Goal: Transaction & Acquisition: Purchase product/service

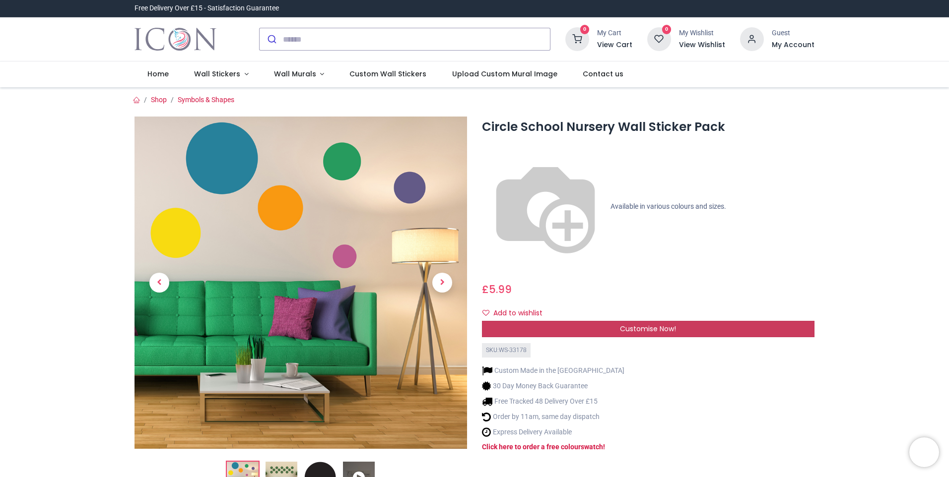
click at [659, 324] on span "Customise Now!" at bounding box center [648, 329] width 56 height 10
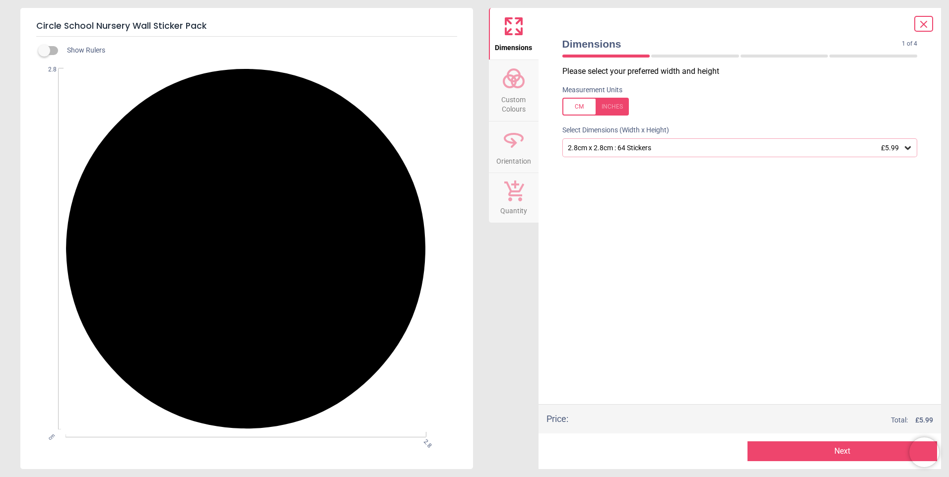
drag, startPoint x: 850, startPoint y: 444, endPoint x: 857, endPoint y: 434, distance: 11.8
click at [857, 434] on div "Preview Next Next" at bounding box center [740, 452] width 403 height 36
click at [925, 29] on icon at bounding box center [924, 24] width 12 height 12
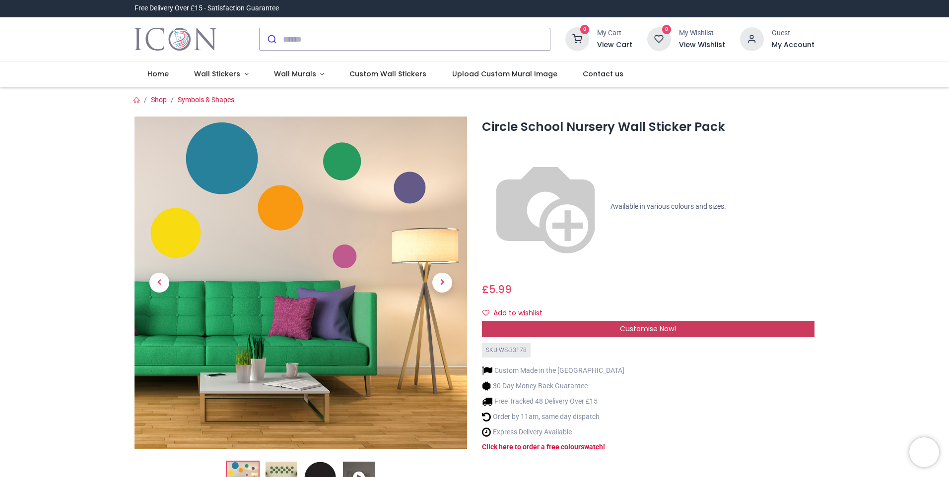
click at [656, 324] on span "Customise Now!" at bounding box center [648, 329] width 56 height 10
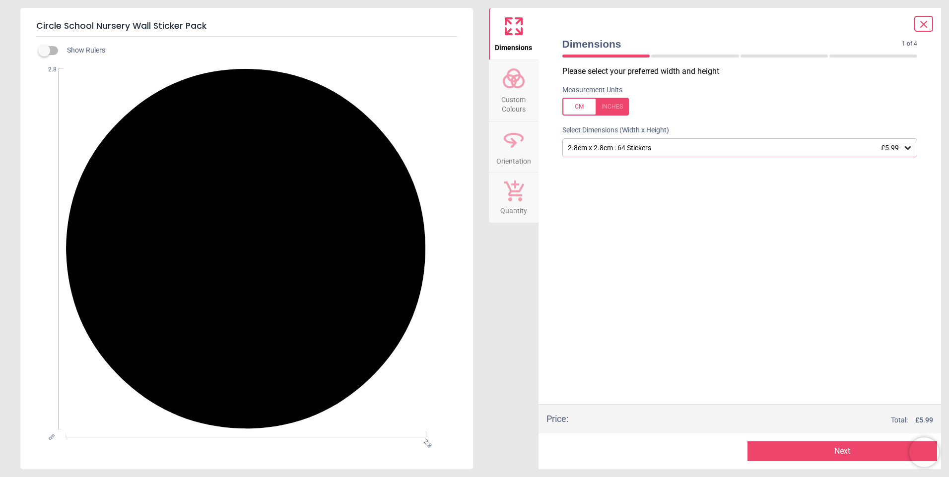
click at [504, 80] on circle at bounding box center [510, 81] width 12 height 12
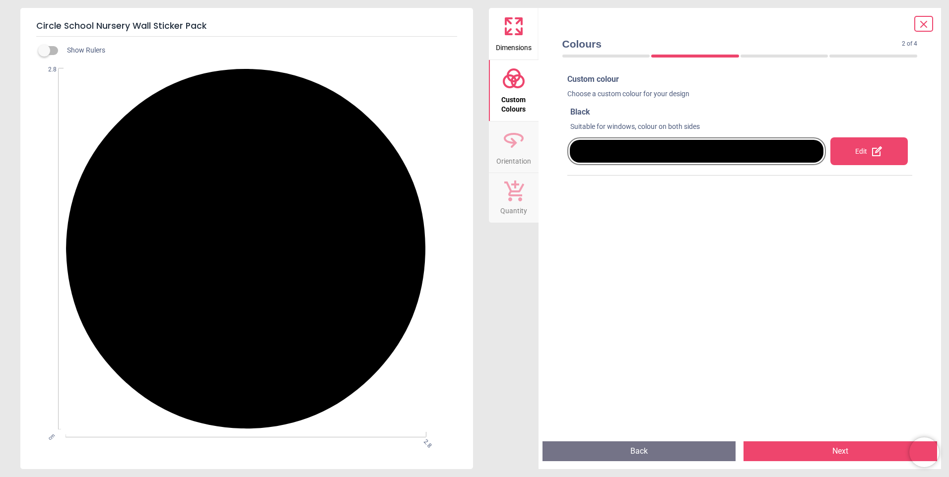
click at [884, 156] on div "Edit" at bounding box center [868, 151] width 77 height 28
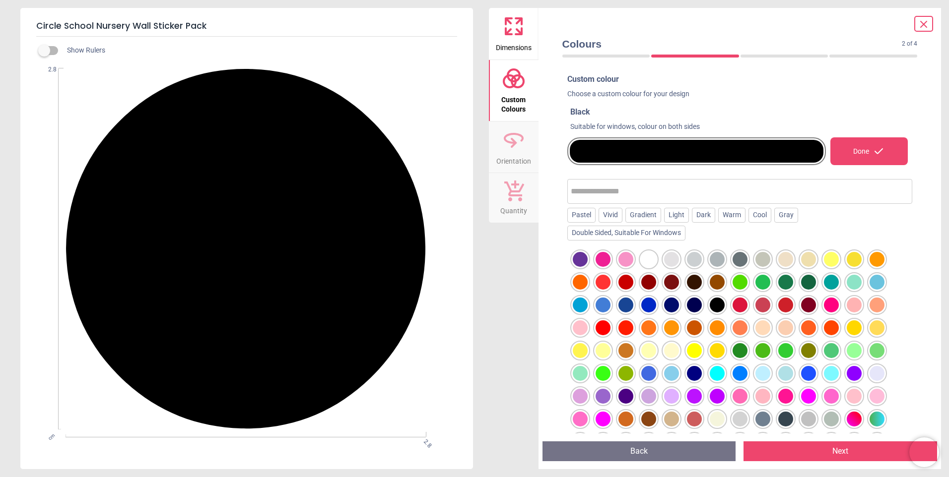
click at [690, 321] on div at bounding box center [694, 328] width 15 height 15
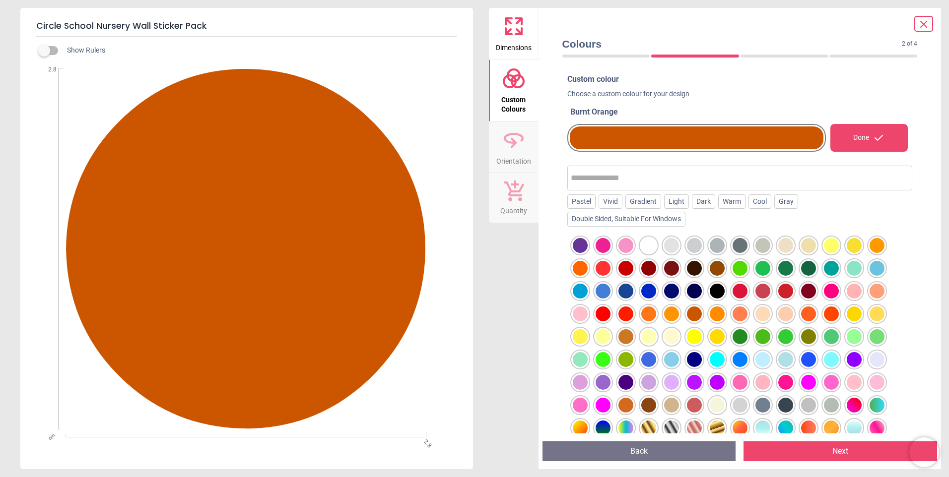
click at [870, 456] on button "Next" at bounding box center [840, 452] width 194 height 20
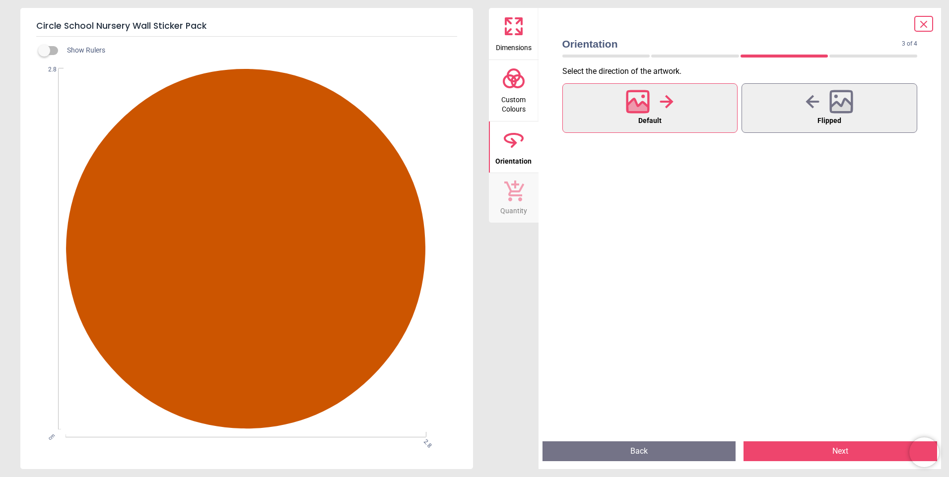
click at [864, 453] on button "Next" at bounding box center [840, 452] width 194 height 20
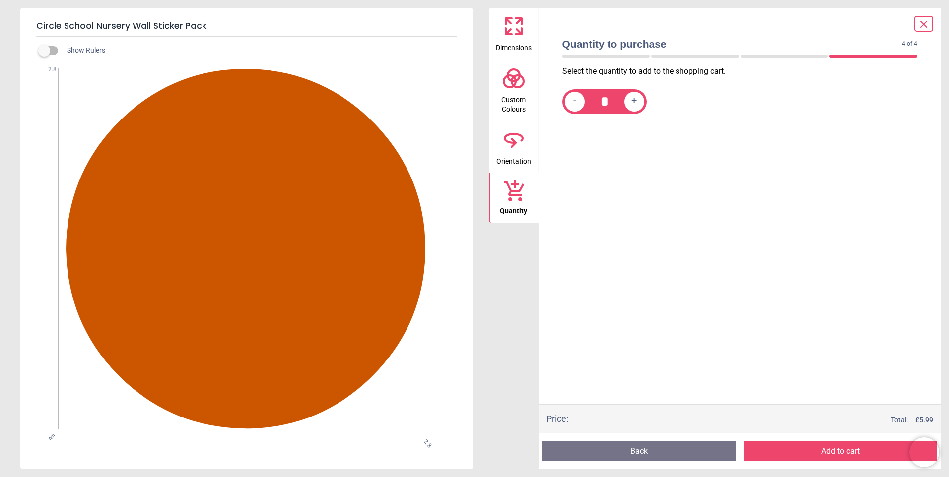
click at [923, 28] on icon at bounding box center [924, 24] width 12 height 12
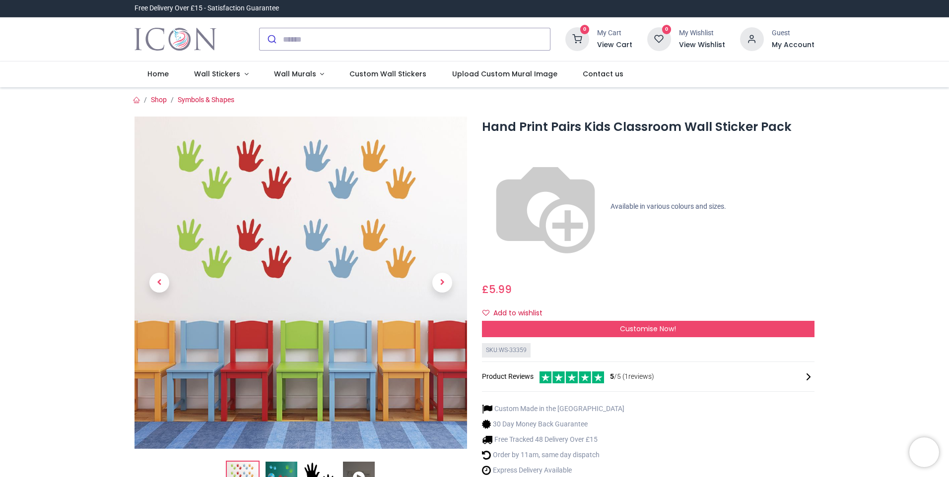
drag, startPoint x: 468, startPoint y: 182, endPoint x: 830, endPoint y: 359, distance: 403.1
click at [647, 324] on span "Customise Now!" at bounding box center [648, 329] width 56 height 10
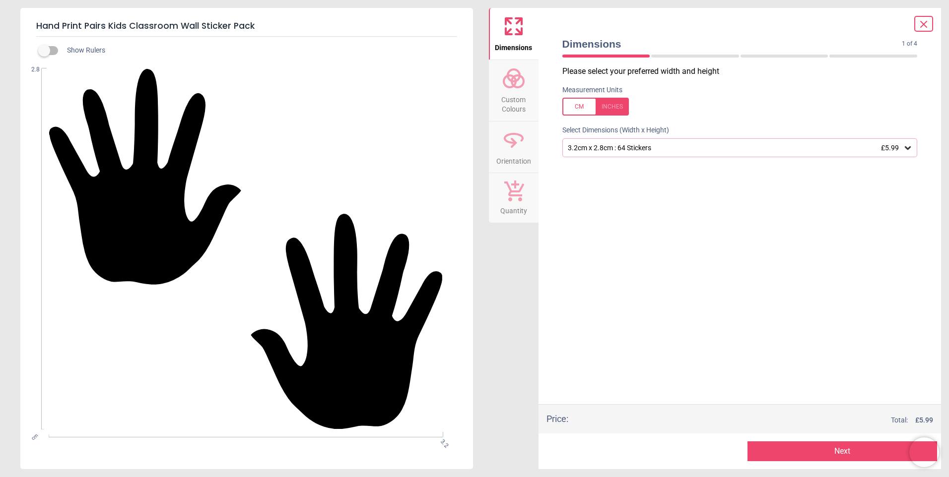
click at [922, 21] on icon at bounding box center [924, 24] width 12 height 12
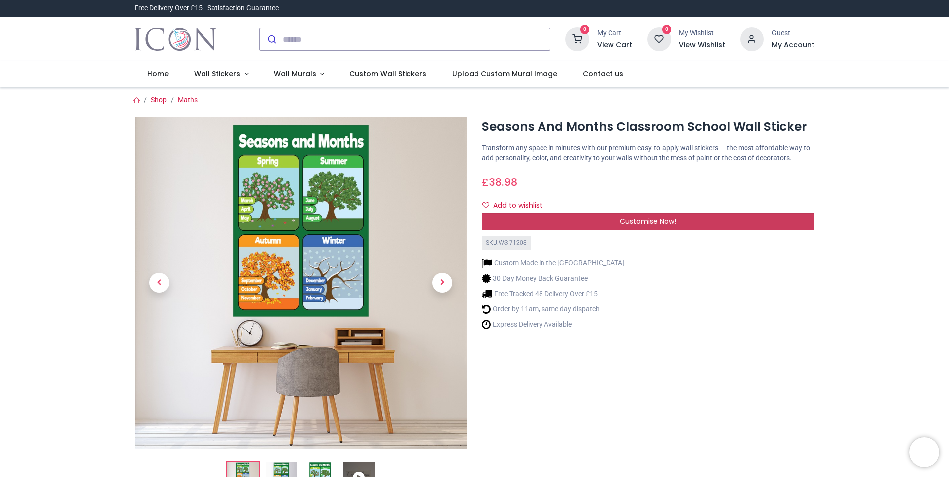
click at [650, 219] on span "Customise Now!" at bounding box center [648, 221] width 56 height 10
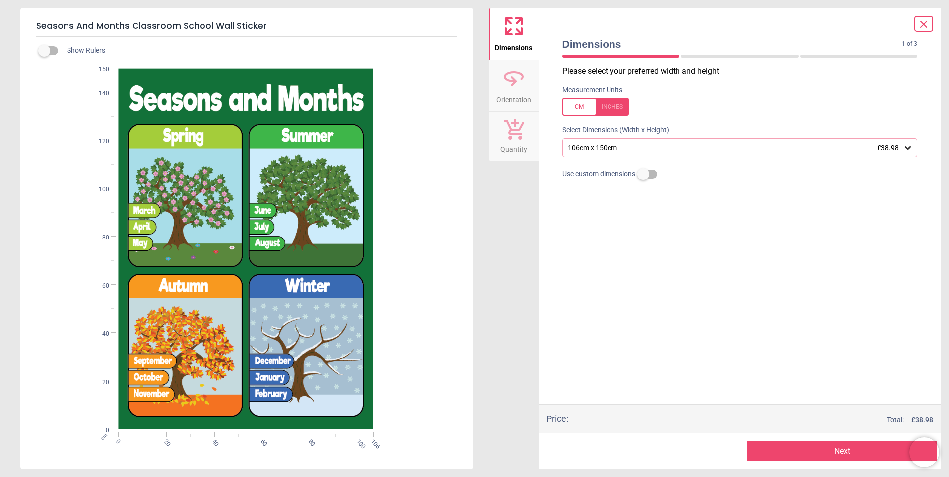
click at [844, 452] on button "Next" at bounding box center [842, 452] width 190 height 20
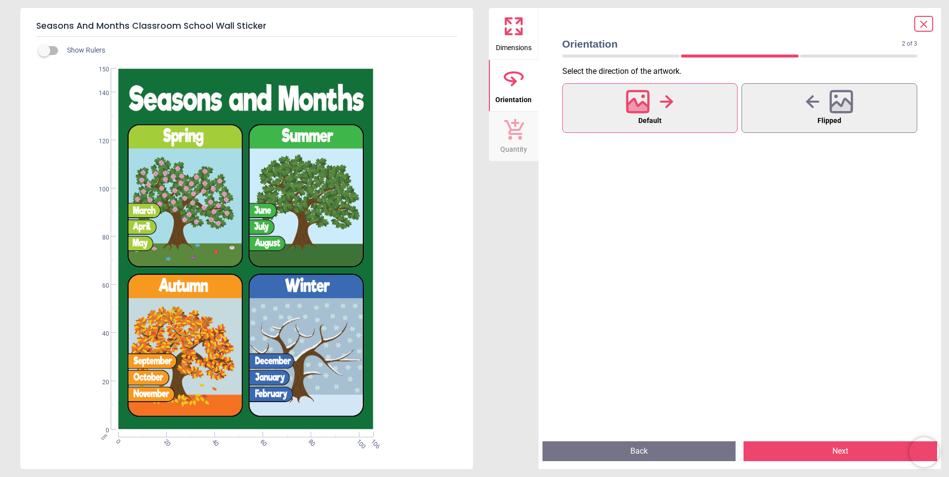
click at [844, 452] on button "Next" at bounding box center [840, 452] width 194 height 20
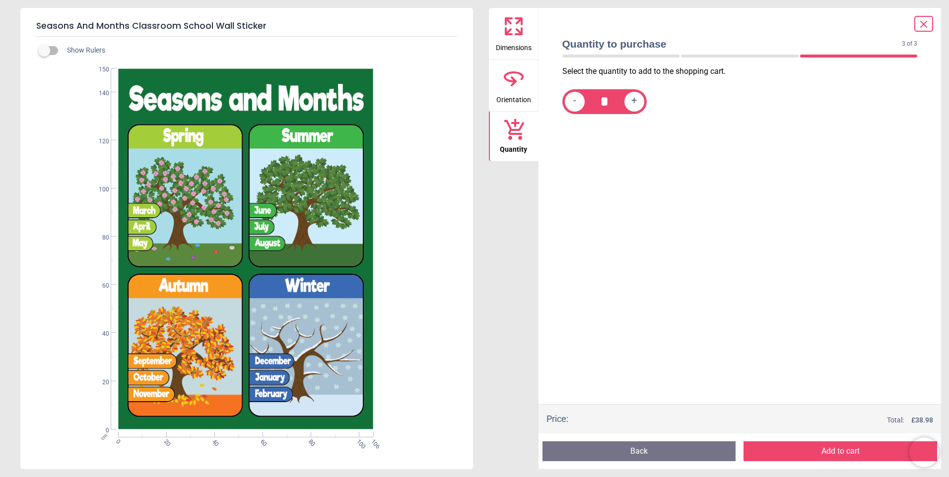
click at [844, 452] on button "Add to cart" at bounding box center [840, 452] width 194 height 20
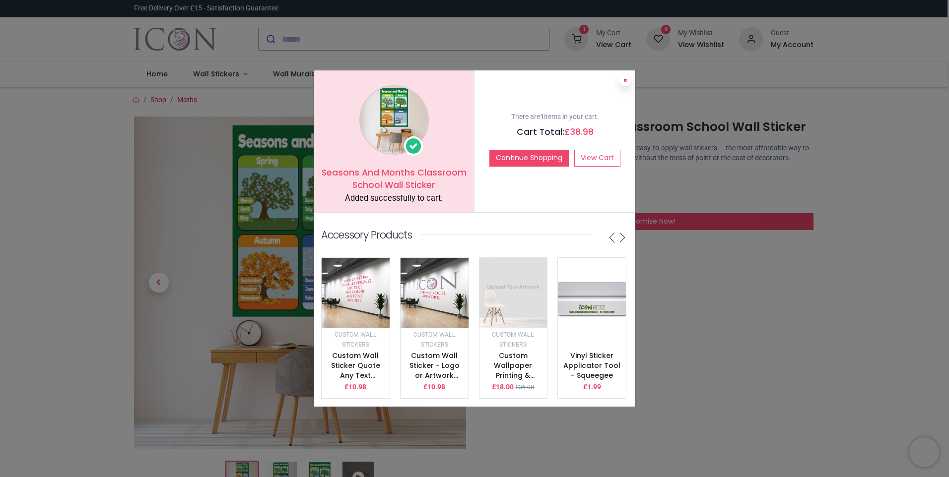
click at [624, 81] on button at bounding box center [625, 80] width 12 height 12
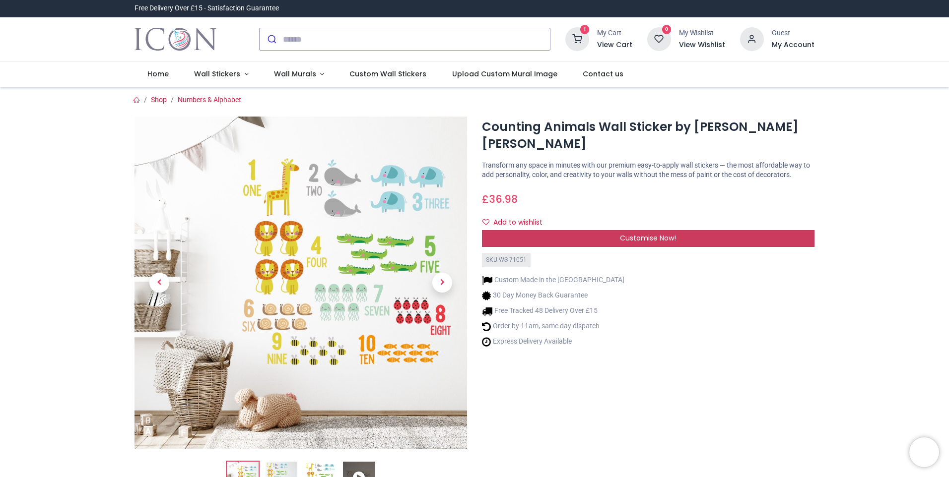
click at [669, 233] on span "Customise Now!" at bounding box center [648, 238] width 56 height 10
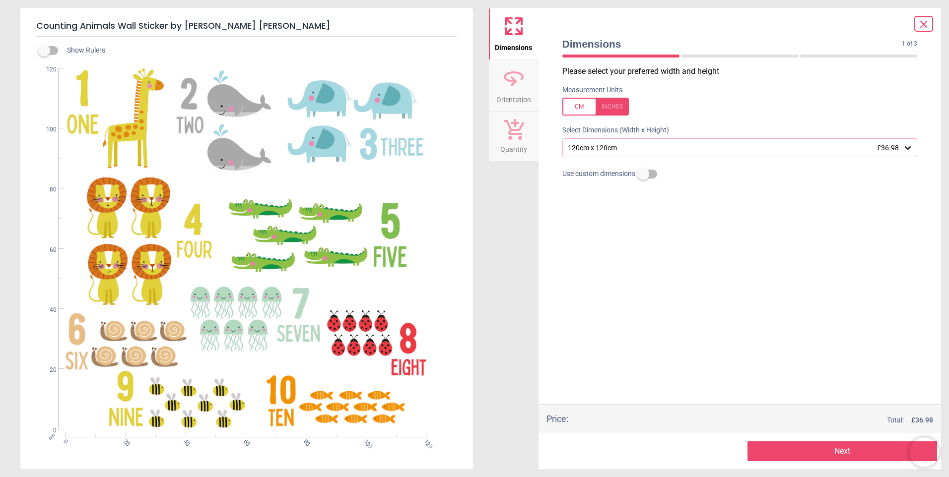
click at [843, 452] on button "Next" at bounding box center [842, 452] width 190 height 20
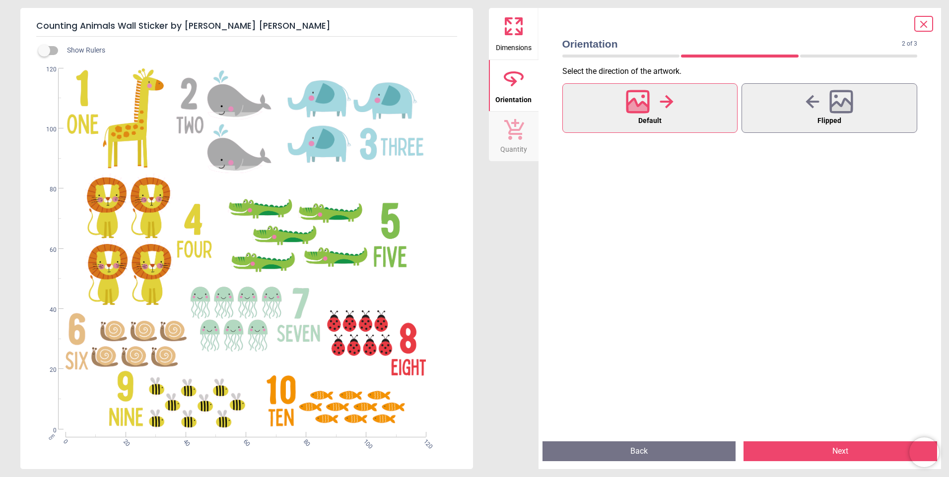
click at [843, 452] on button "Next" at bounding box center [840, 452] width 194 height 20
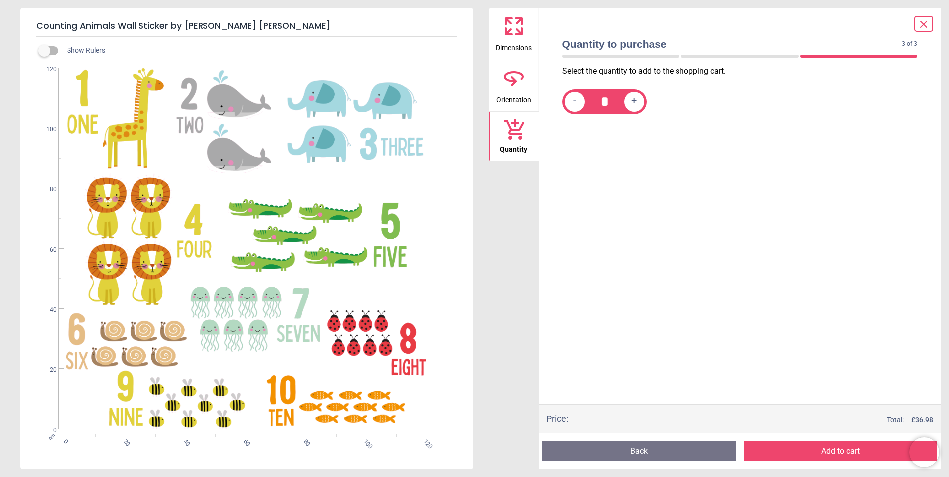
click at [843, 452] on button "Add to cart" at bounding box center [840, 452] width 194 height 20
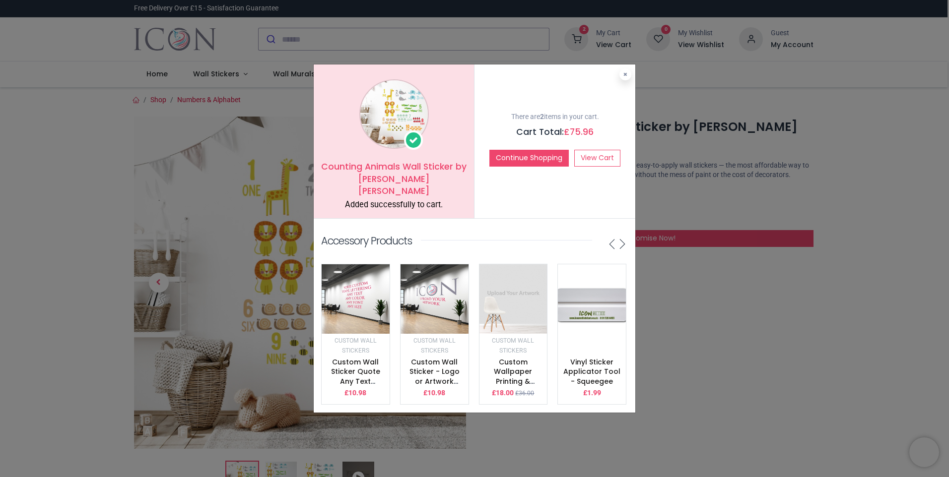
click at [625, 77] on icon at bounding box center [625, 74] width 4 height 5
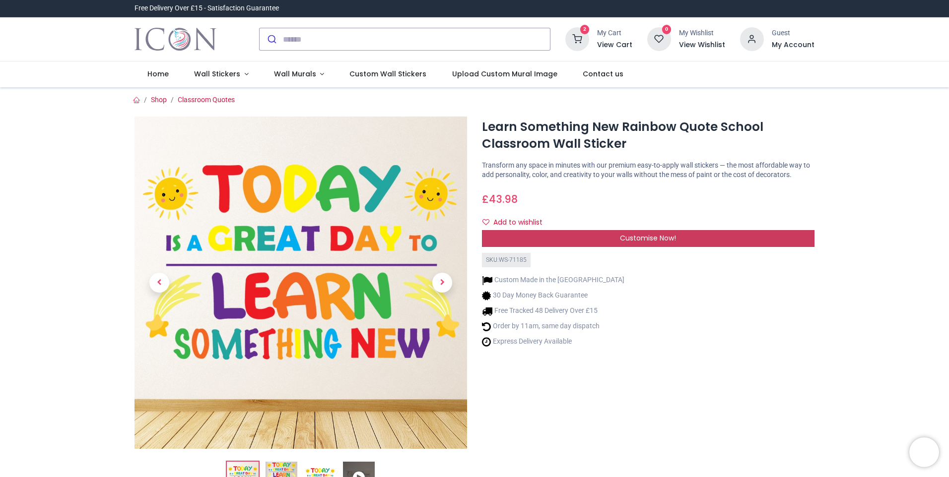
click at [642, 233] on div "Customise Now!" at bounding box center [648, 238] width 333 height 17
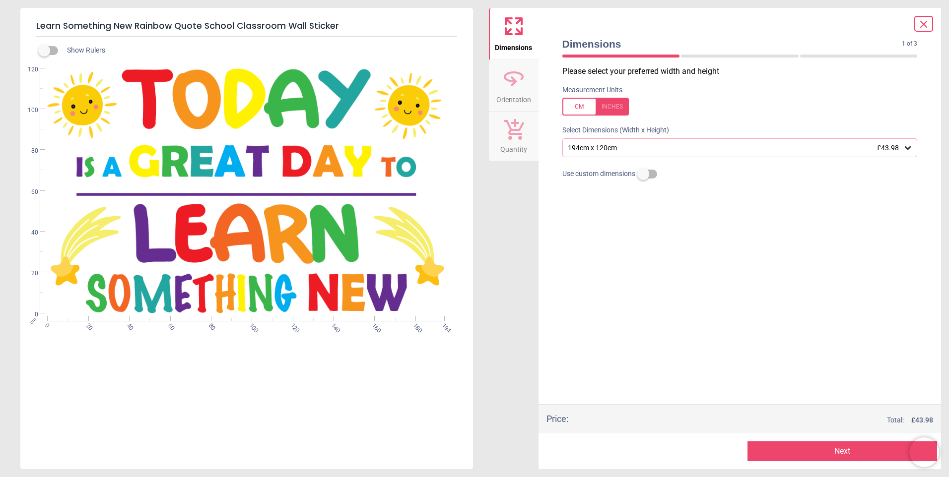
click at [847, 441] on div "Preview Next Next" at bounding box center [740, 452] width 403 height 36
click at [847, 448] on button "Next" at bounding box center [842, 452] width 190 height 20
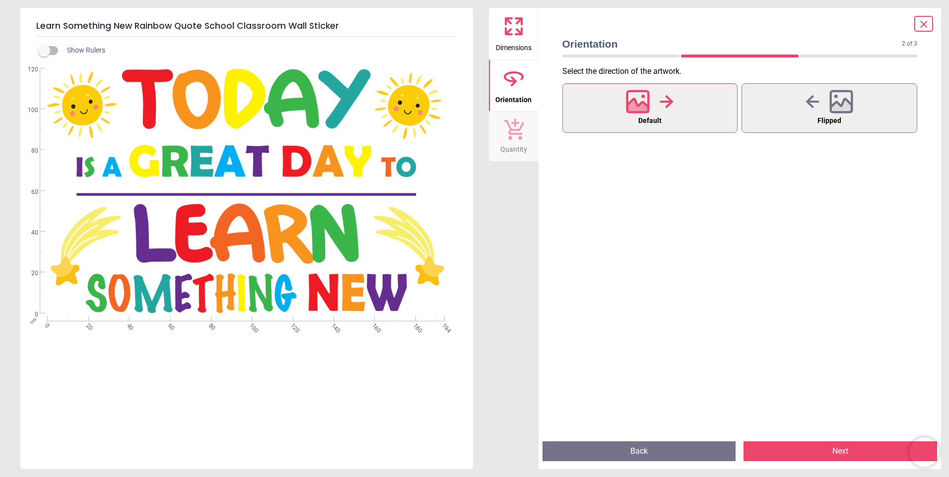
click at [847, 448] on button "Next" at bounding box center [840, 452] width 194 height 20
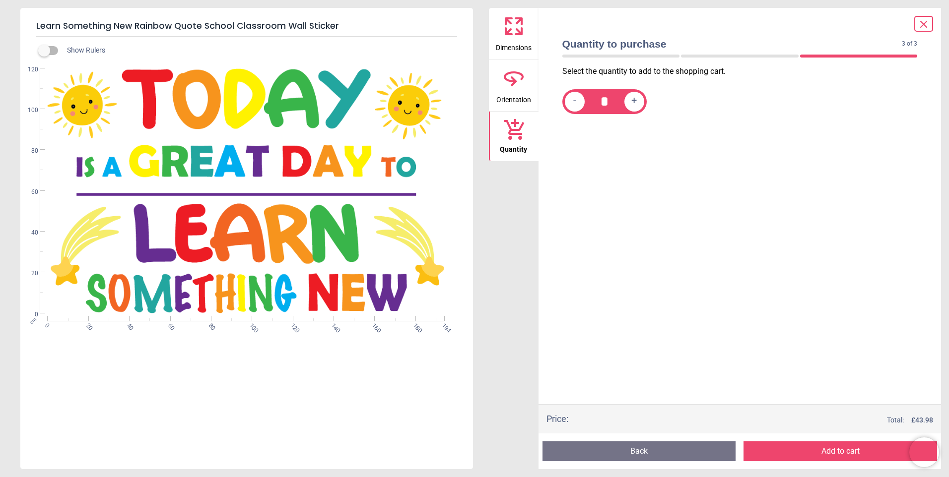
click at [846, 452] on button "Add to cart" at bounding box center [840, 452] width 194 height 20
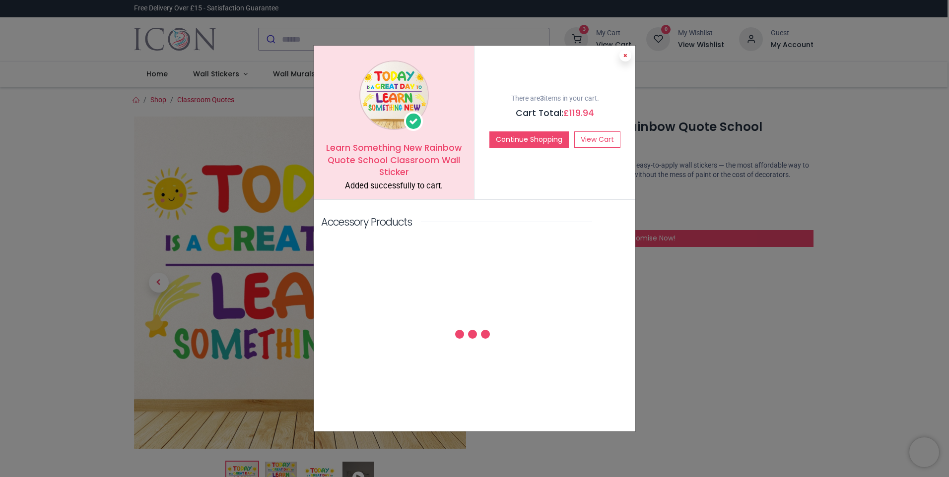
click at [624, 57] on icon at bounding box center [625, 55] width 4 height 5
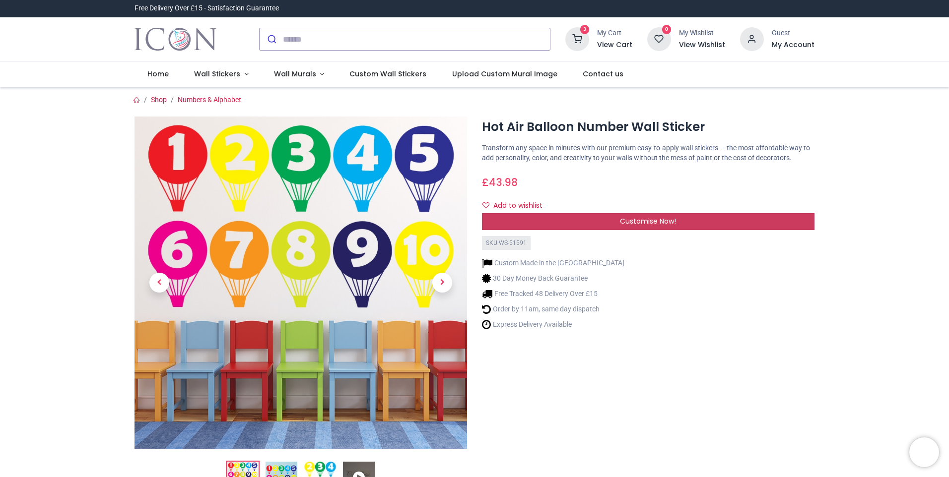
click at [645, 224] on span "Customise Now!" at bounding box center [648, 221] width 56 height 10
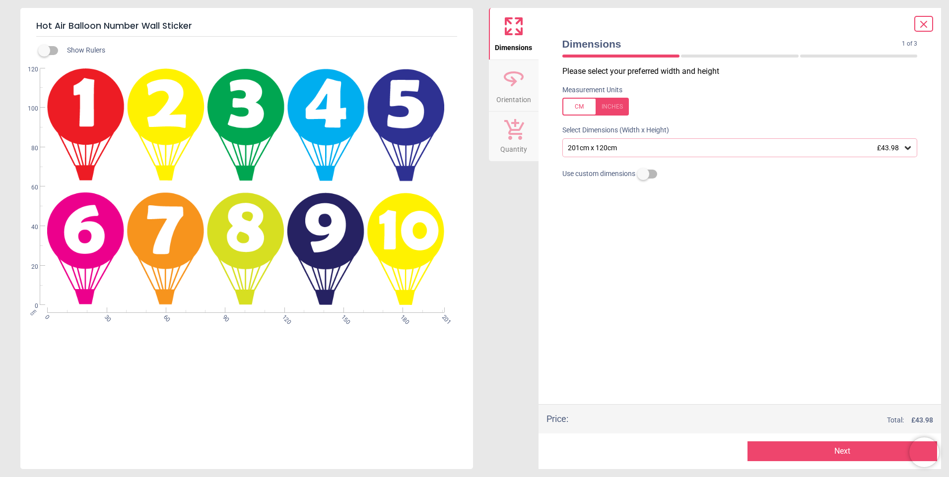
click at [807, 456] on button "Next" at bounding box center [842, 452] width 190 height 20
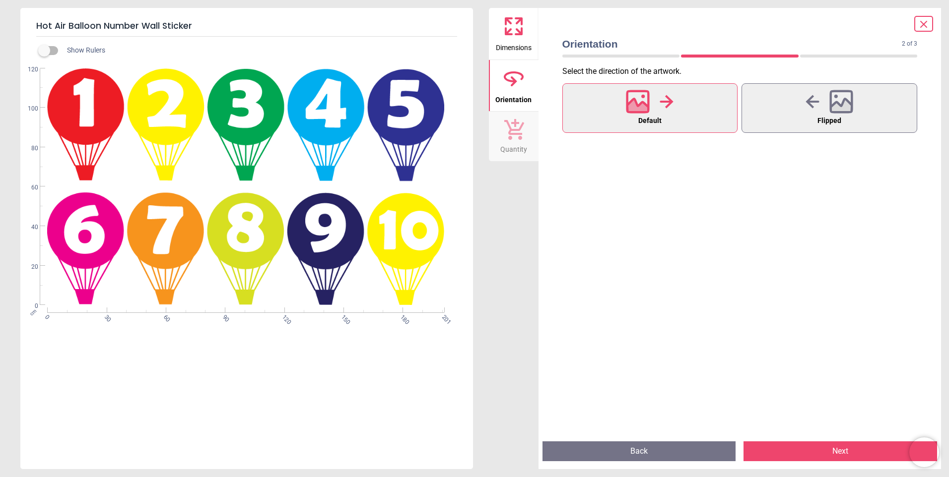
click at [827, 453] on button "Next" at bounding box center [840, 452] width 194 height 20
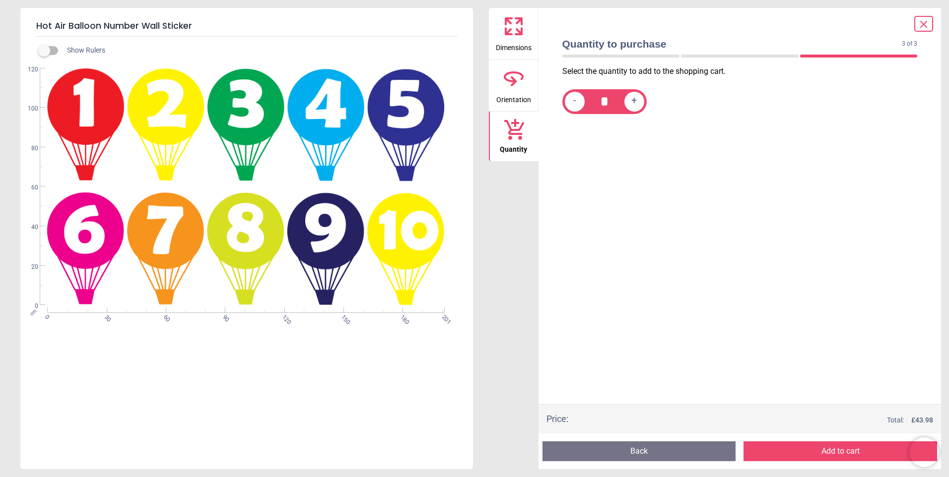
click at [865, 451] on button "Add to cart" at bounding box center [840, 452] width 194 height 20
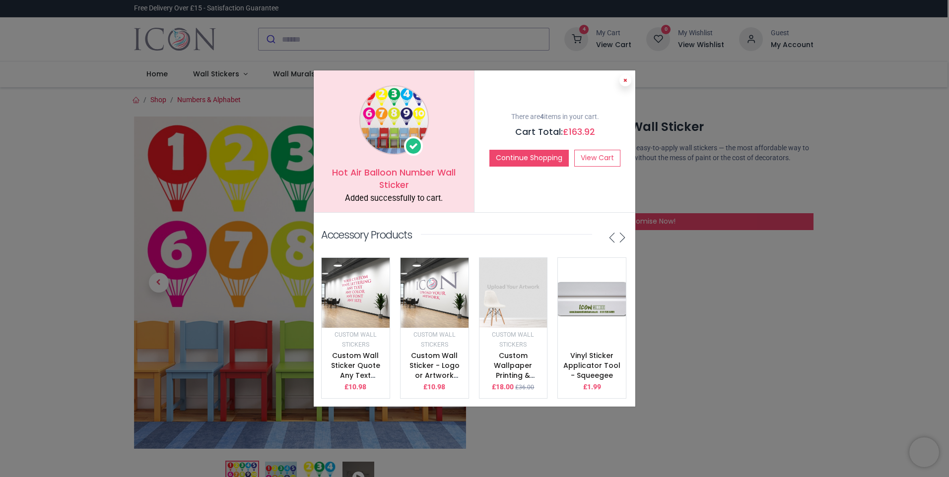
click at [626, 78] on icon at bounding box center [625, 80] width 4 height 5
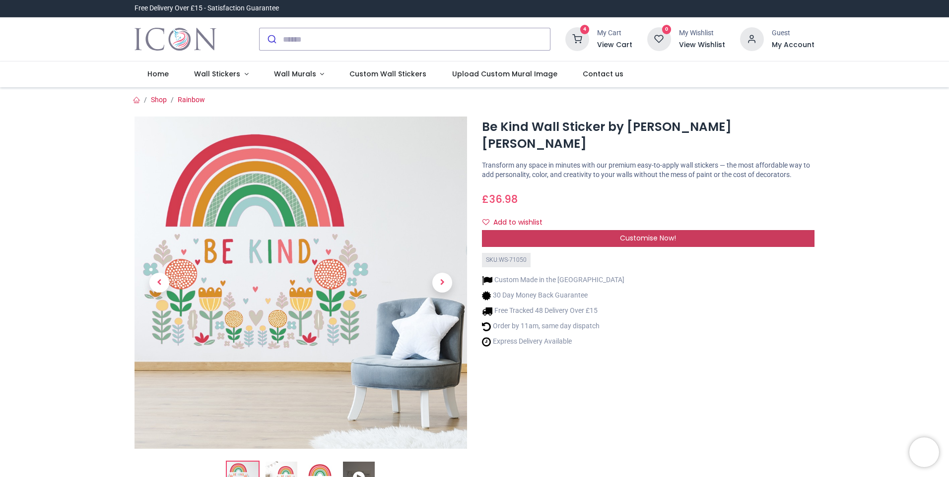
click at [664, 233] on span "Customise Now!" at bounding box center [648, 238] width 56 height 10
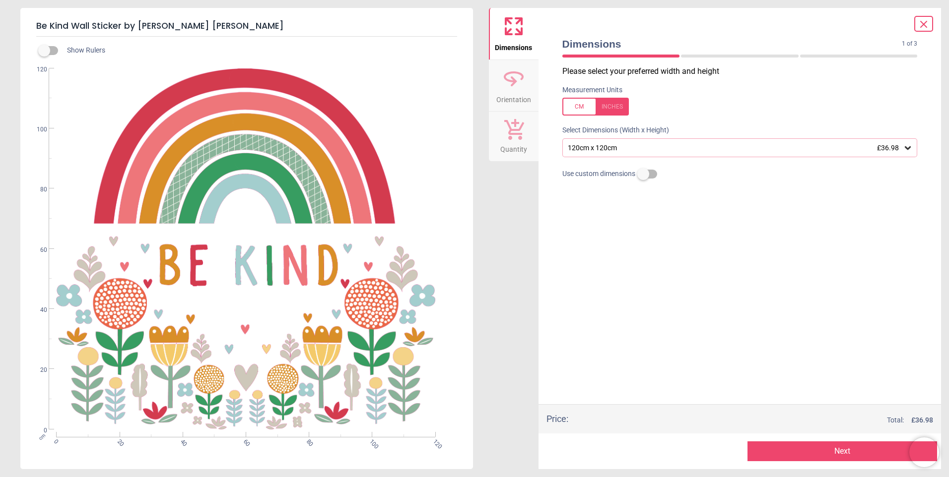
click at [851, 448] on button "Next" at bounding box center [842, 452] width 190 height 20
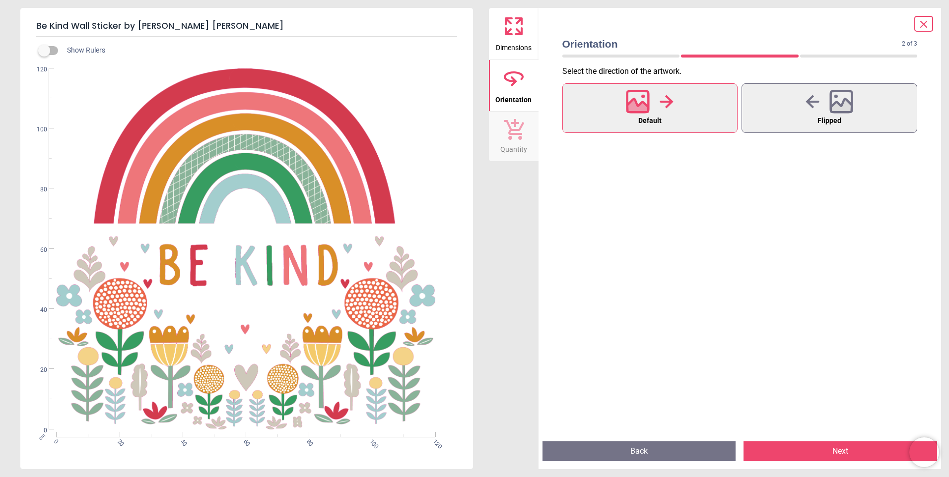
click at [851, 448] on button "Next" at bounding box center [840, 452] width 194 height 20
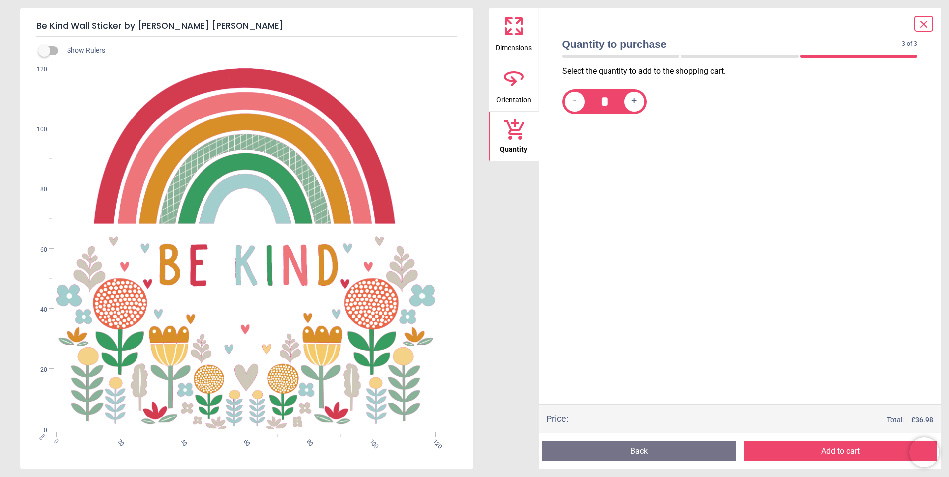
click at [851, 448] on button "Add to cart" at bounding box center [840, 452] width 194 height 20
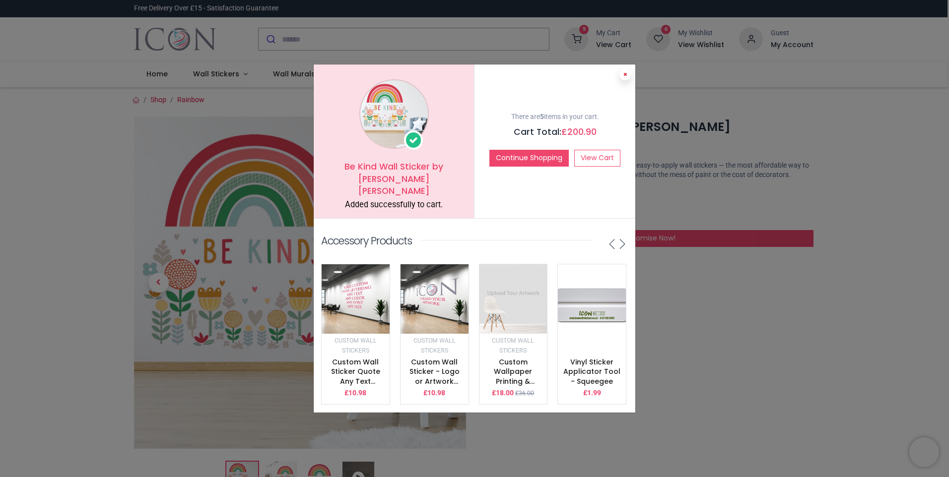
click at [621, 72] on button at bounding box center [625, 74] width 12 height 12
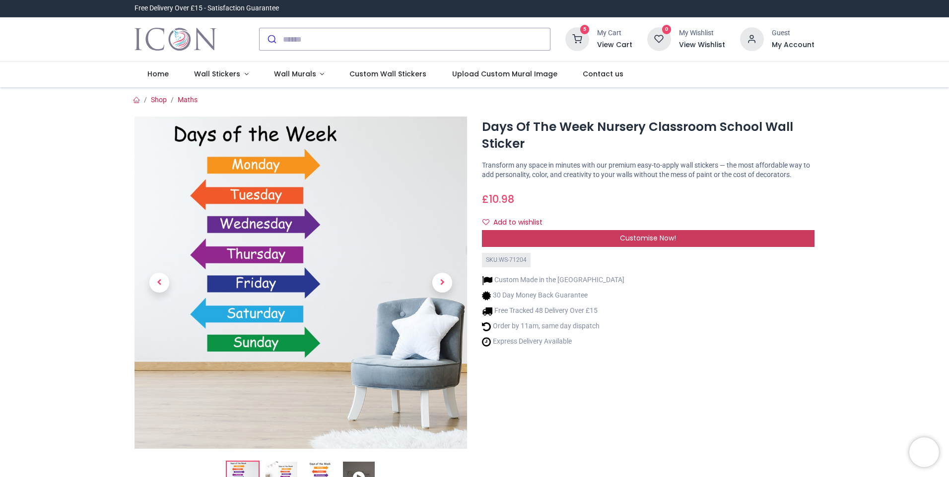
click at [643, 234] on span "Customise Now!" at bounding box center [648, 238] width 56 height 10
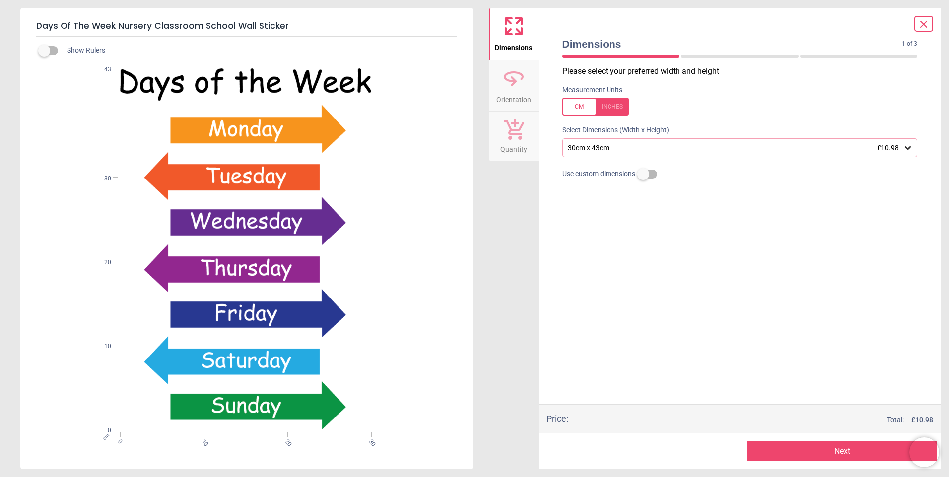
click at [813, 453] on button "Next" at bounding box center [842, 452] width 190 height 20
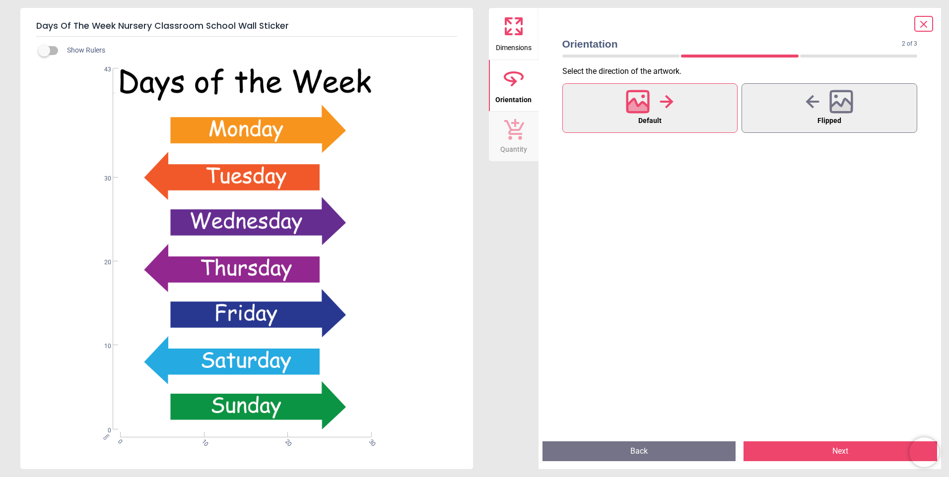
click at [849, 450] on button "Next" at bounding box center [840, 452] width 194 height 20
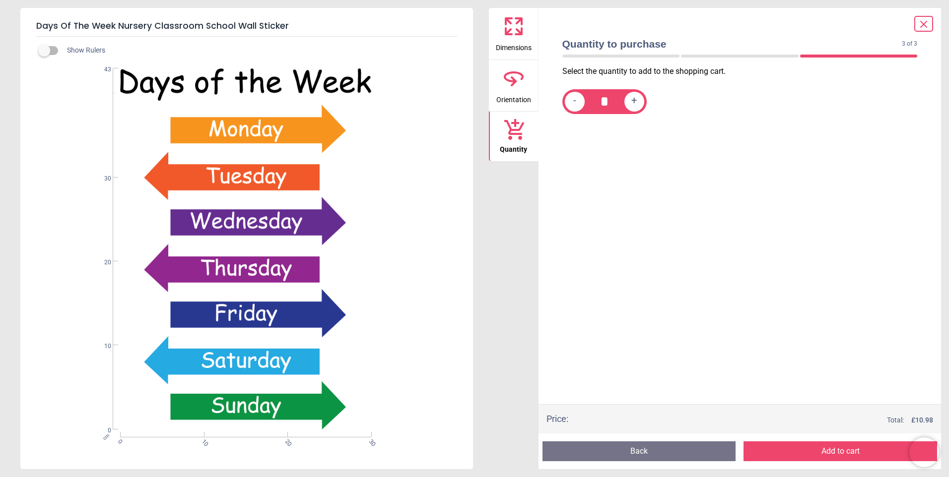
click at [849, 450] on button "Add to cart" at bounding box center [840, 452] width 194 height 20
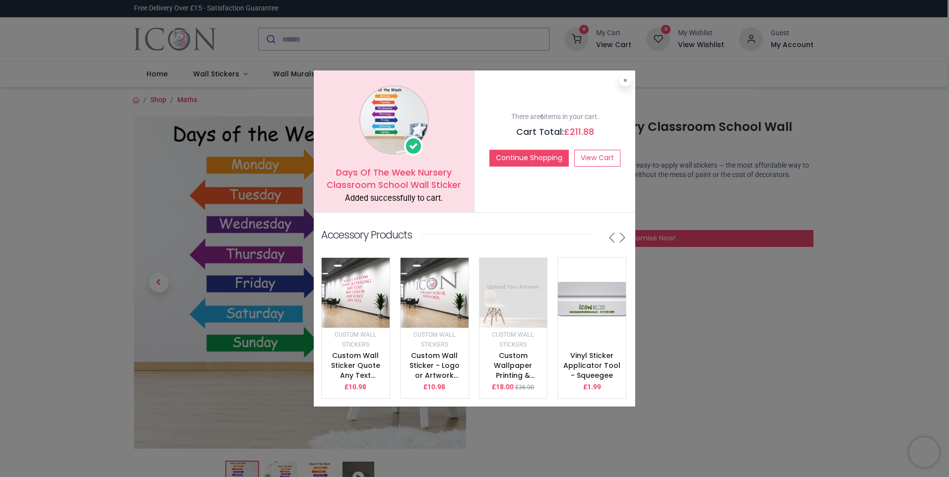
drag, startPoint x: 626, startPoint y: 75, endPoint x: 616, endPoint y: 149, distance: 74.6
click at [626, 78] on icon at bounding box center [625, 80] width 4 height 5
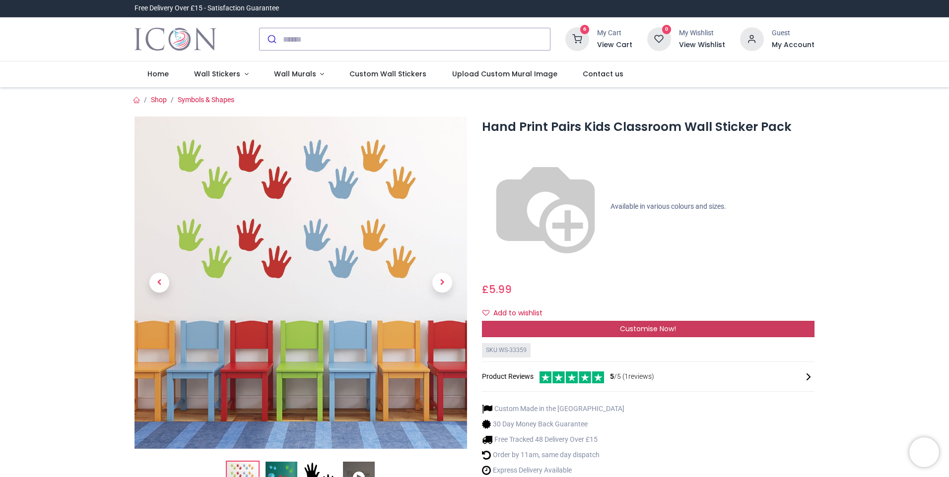
click at [636, 324] on span "Customise Now!" at bounding box center [648, 329] width 56 height 10
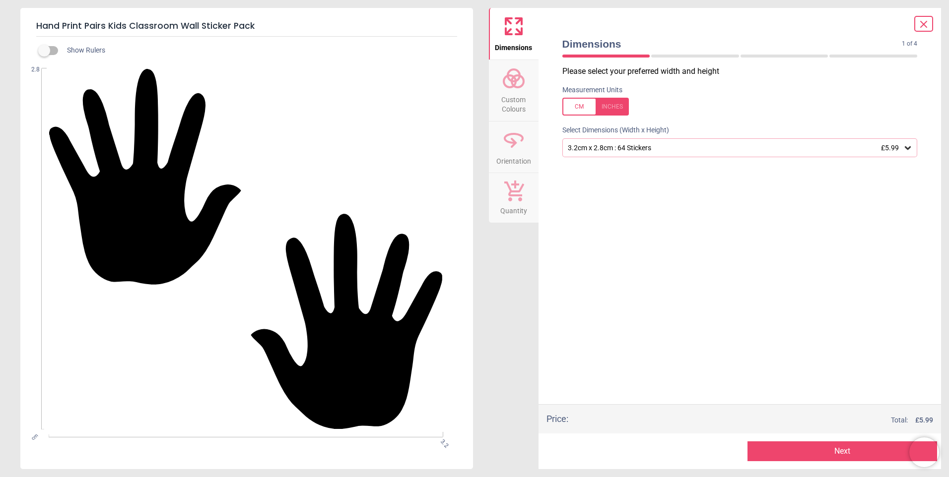
click at [821, 448] on button "Next" at bounding box center [842, 452] width 190 height 20
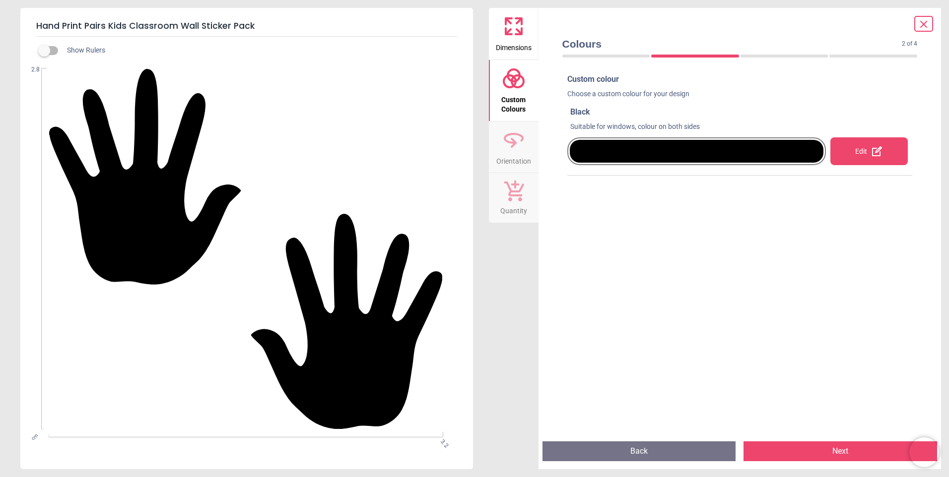
click at [865, 152] on div "Edit" at bounding box center [868, 151] width 77 height 28
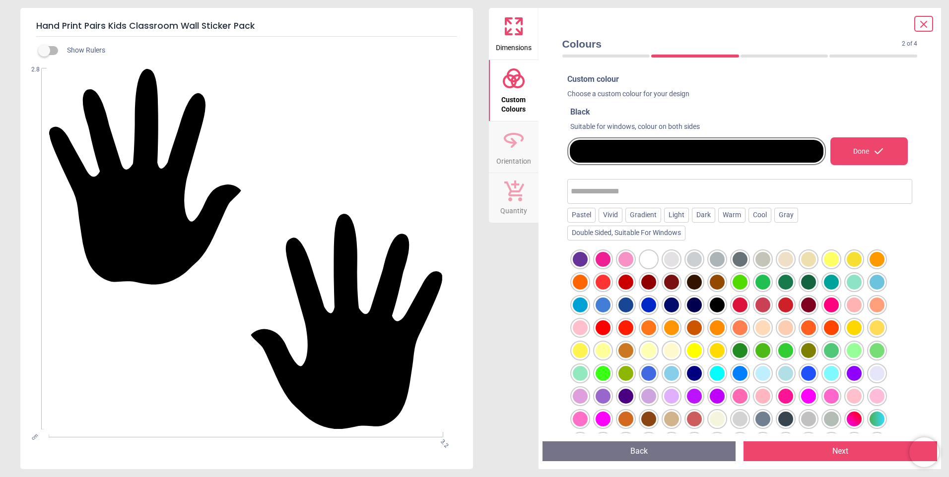
click at [645, 327] on div at bounding box center [648, 328] width 15 height 15
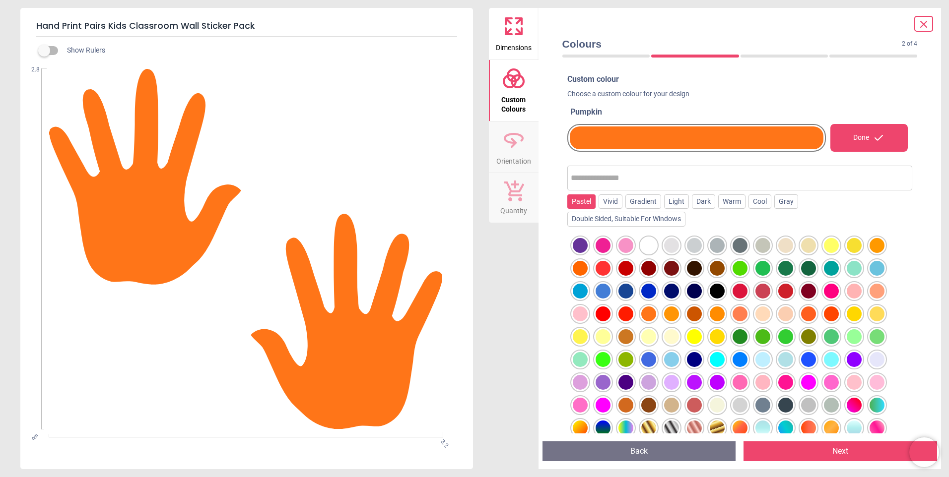
click at [583, 199] on div "Pastel" at bounding box center [581, 202] width 28 height 15
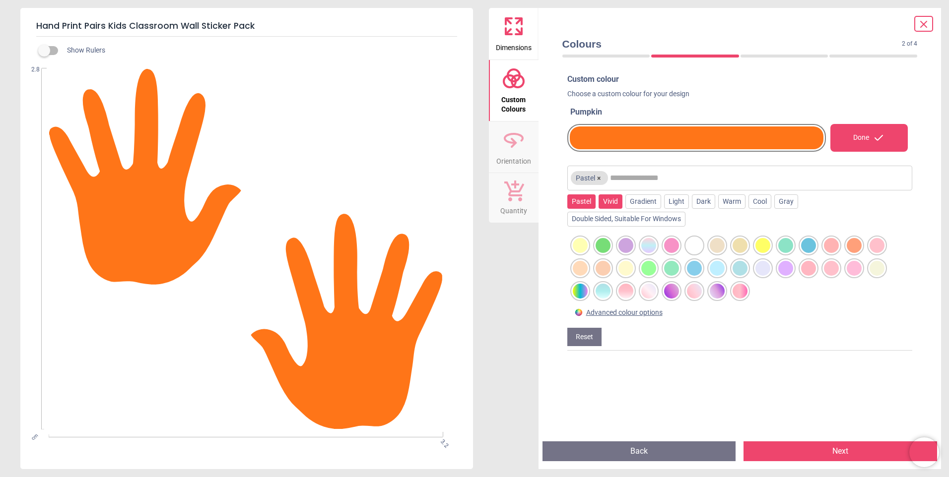
click at [615, 202] on div "Vivid" at bounding box center [611, 202] width 24 height 15
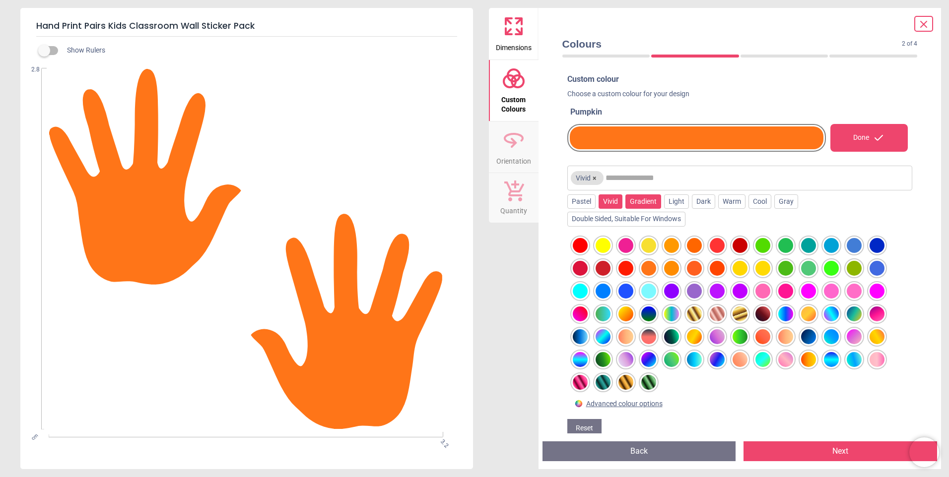
click at [644, 198] on div "Gradient" at bounding box center [643, 202] width 36 height 15
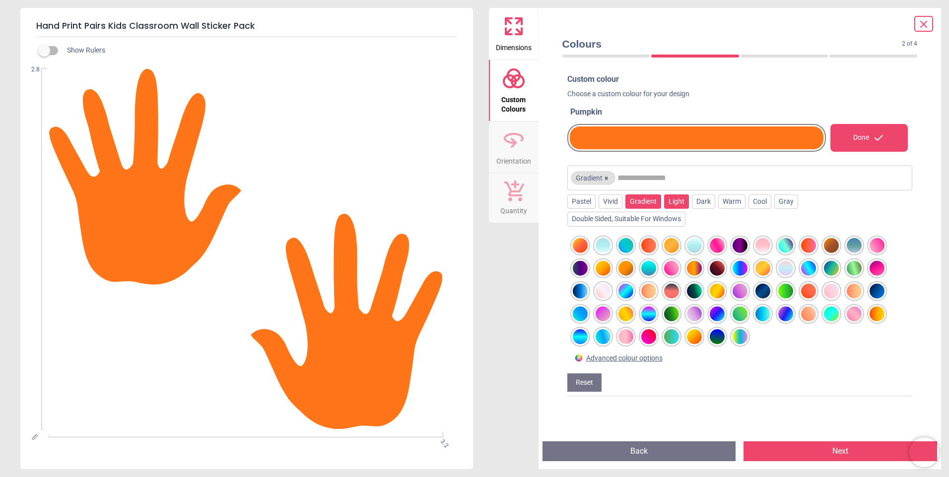
click at [673, 199] on div "Light" at bounding box center [676, 202] width 25 height 15
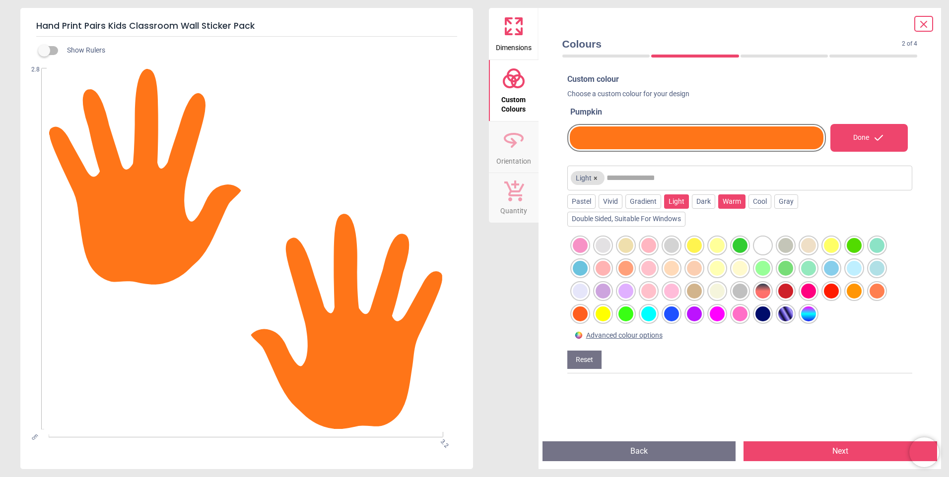
click at [726, 205] on div "Warm" at bounding box center [731, 202] width 27 height 15
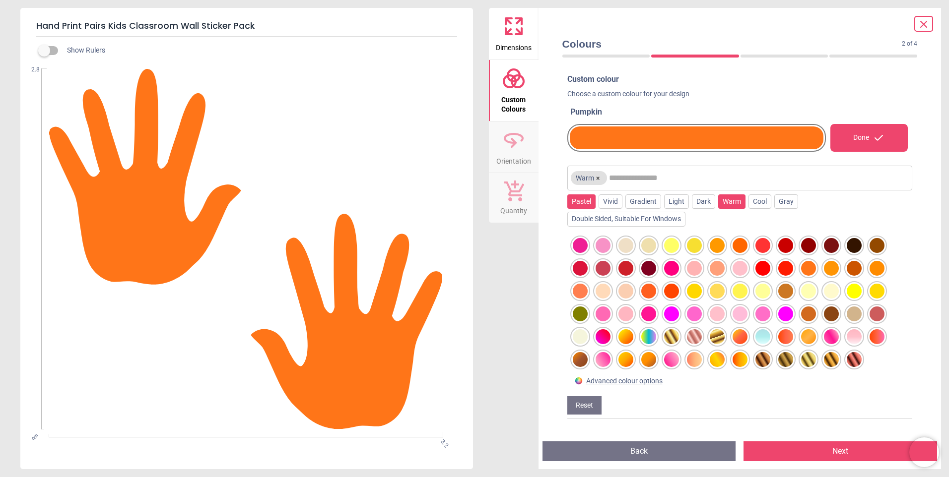
click at [587, 204] on div "Pastel" at bounding box center [581, 202] width 28 height 15
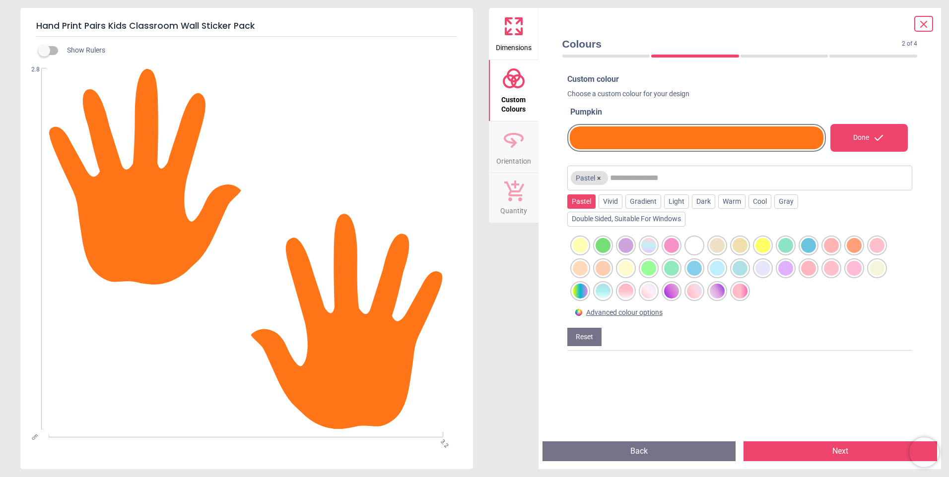
click at [804, 451] on button "Next" at bounding box center [840, 452] width 194 height 20
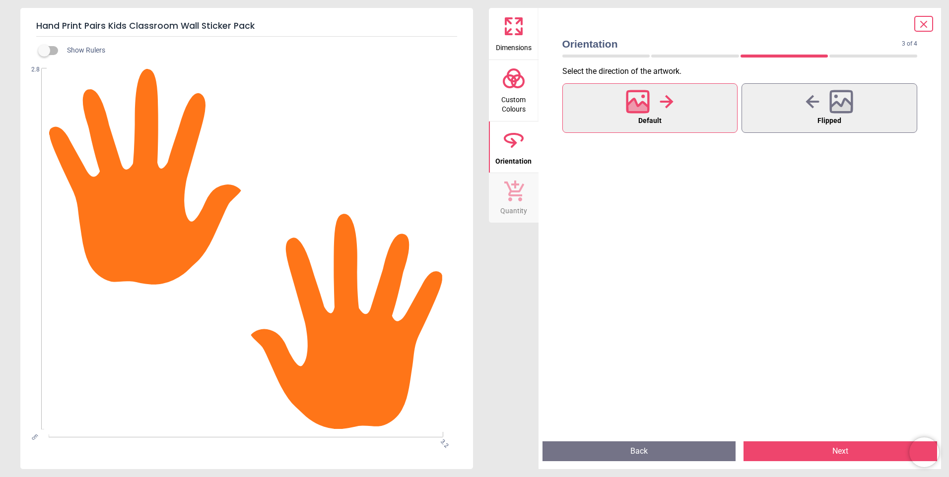
click at [804, 451] on button "Next" at bounding box center [840, 452] width 194 height 20
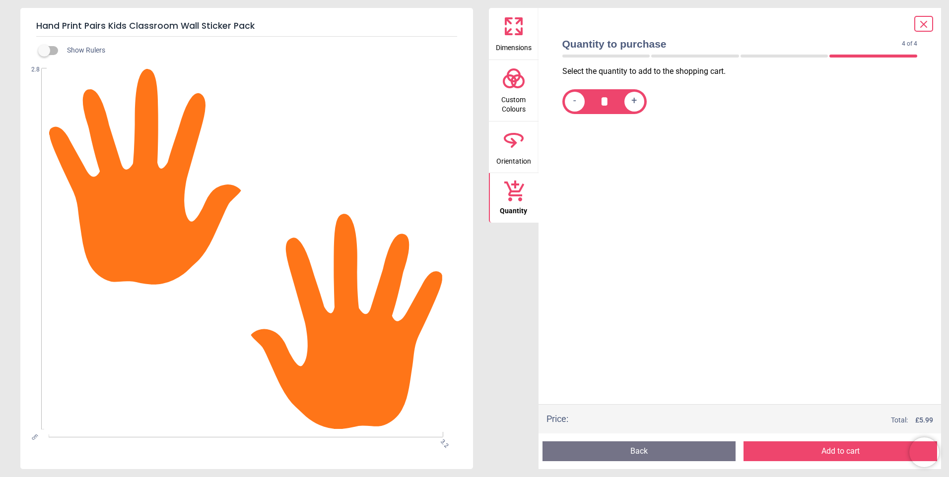
click at [810, 450] on button "Add to cart" at bounding box center [840, 452] width 194 height 20
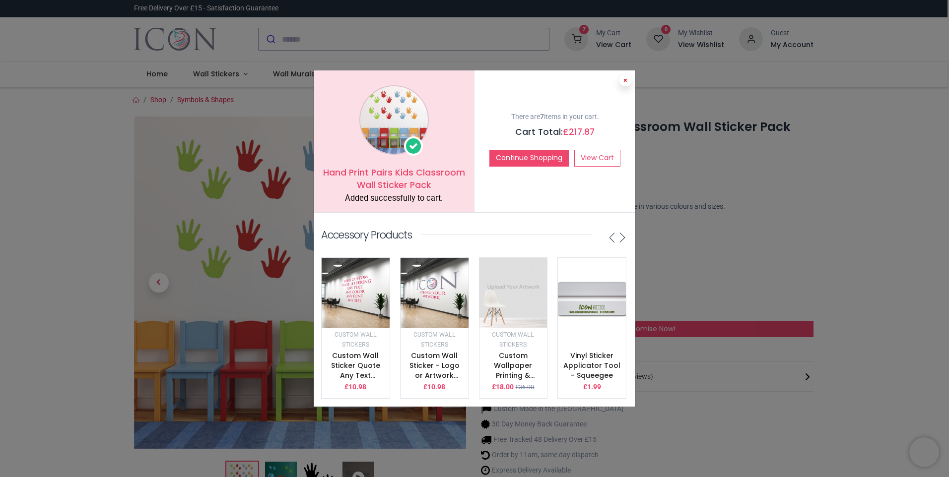
click at [623, 75] on button at bounding box center [625, 80] width 12 height 12
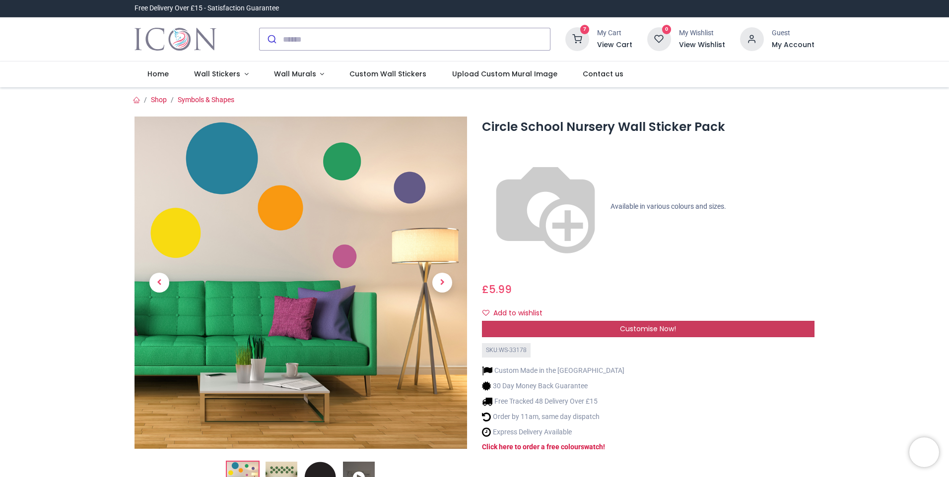
click at [648, 324] on span "Customise Now!" at bounding box center [648, 329] width 56 height 10
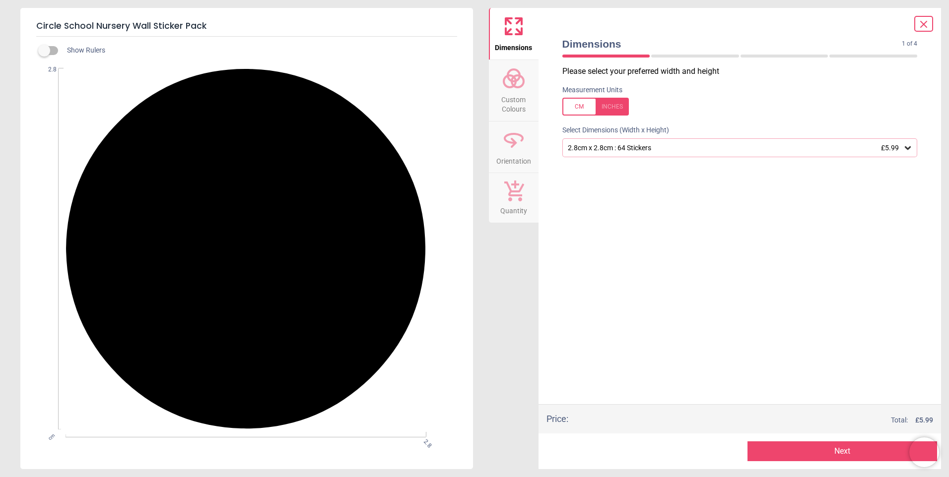
click at [872, 448] on button "Next" at bounding box center [842, 452] width 190 height 20
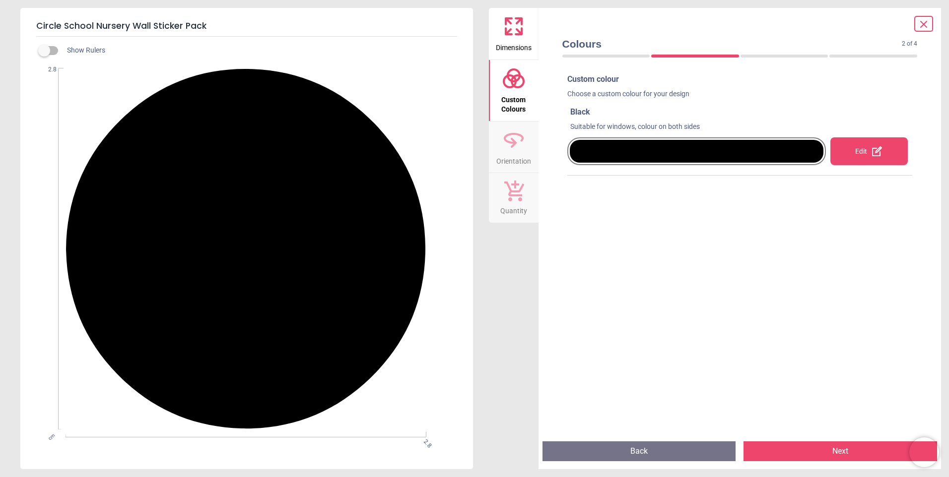
click at [877, 141] on div "Edit" at bounding box center [868, 151] width 77 height 28
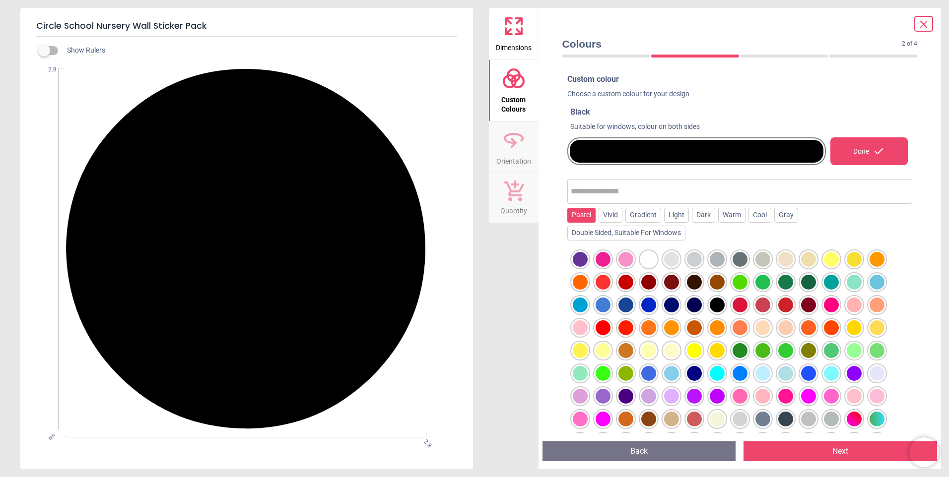
click at [581, 215] on div "Pastel" at bounding box center [581, 215] width 28 height 15
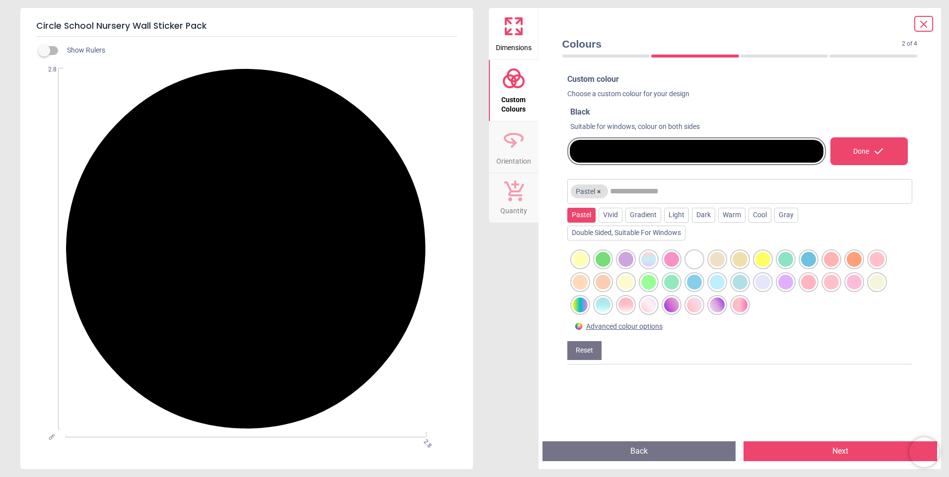
click at [599, 261] on div at bounding box center [603, 259] width 15 height 15
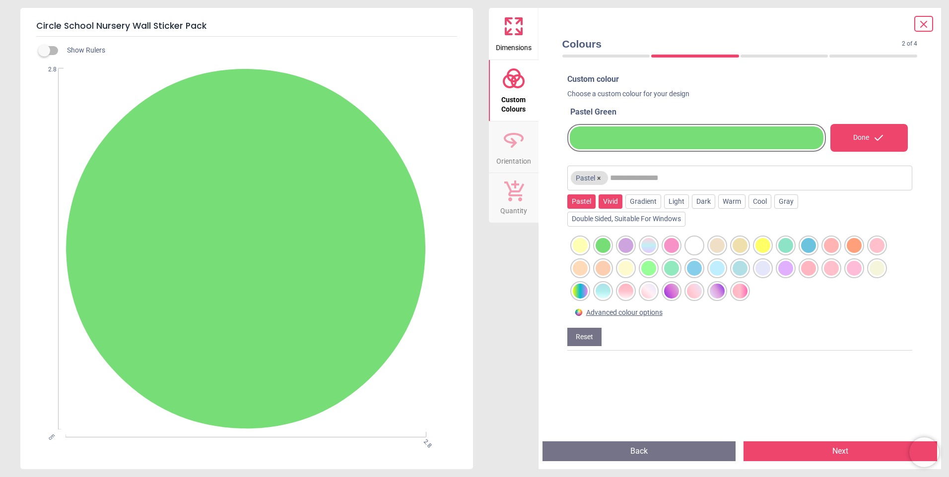
click at [607, 201] on div "Vivid" at bounding box center [611, 202] width 24 height 15
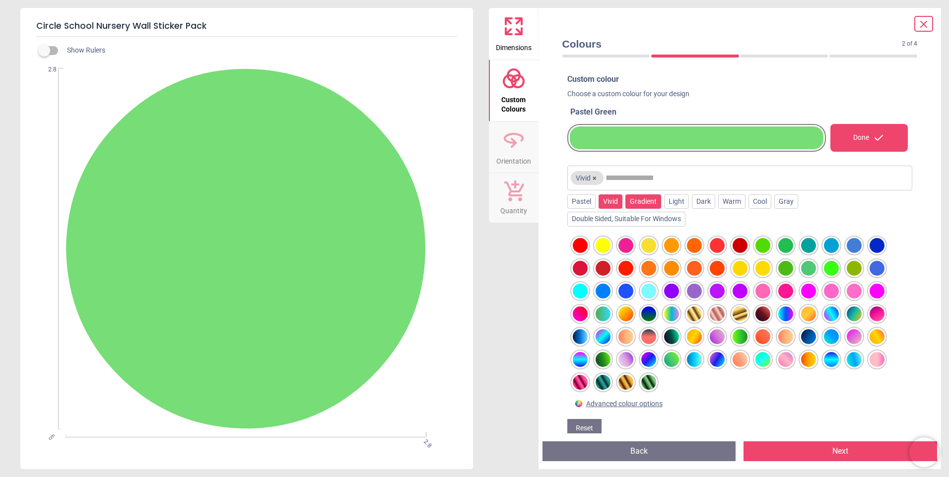
click at [642, 204] on div "Gradient" at bounding box center [643, 202] width 36 height 15
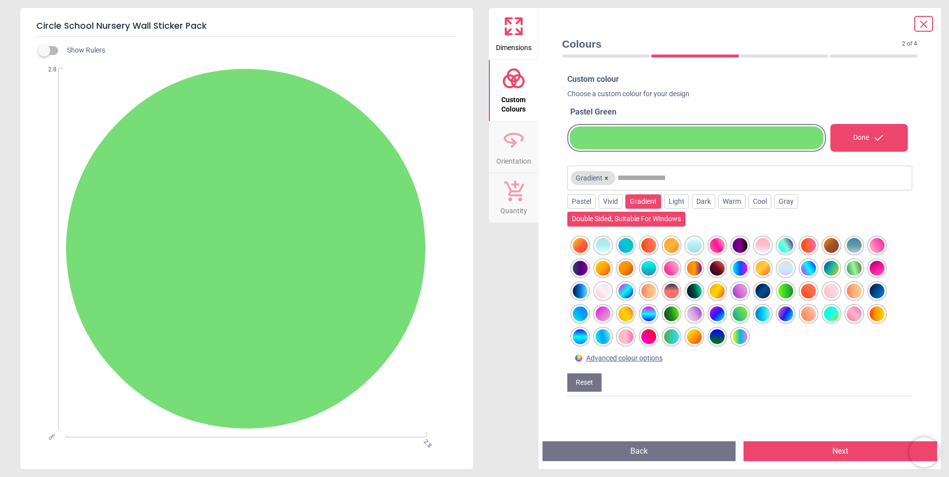
click at [640, 221] on div "Double Sided, Suitable For Windows" at bounding box center [626, 219] width 118 height 15
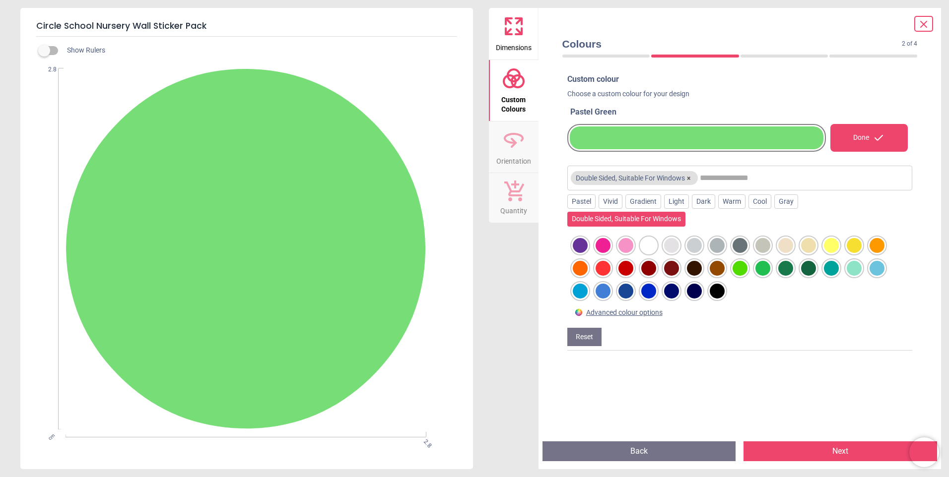
click at [584, 243] on div at bounding box center [580, 245] width 15 height 15
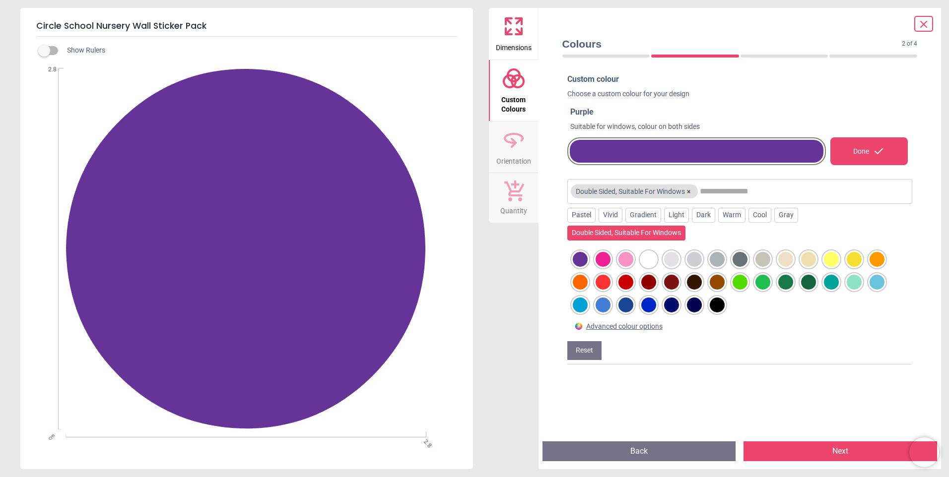
click at [689, 193] on button "×" at bounding box center [689, 192] width 8 height 8
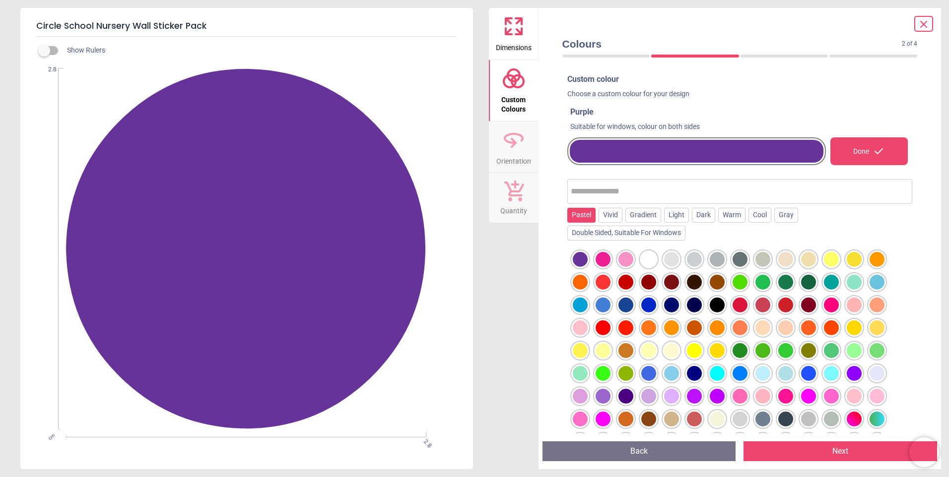
click at [568, 210] on div "Pastel" at bounding box center [581, 215] width 28 height 15
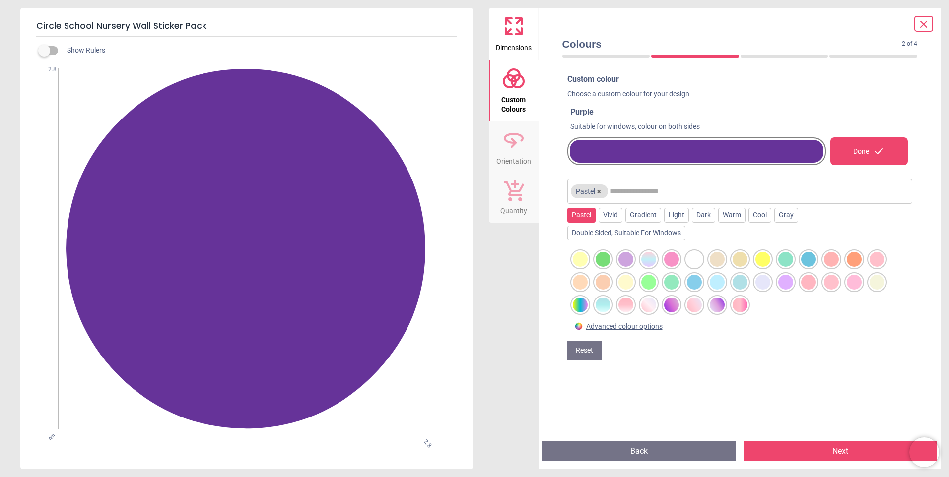
click at [579, 277] on div at bounding box center [580, 282] width 15 height 15
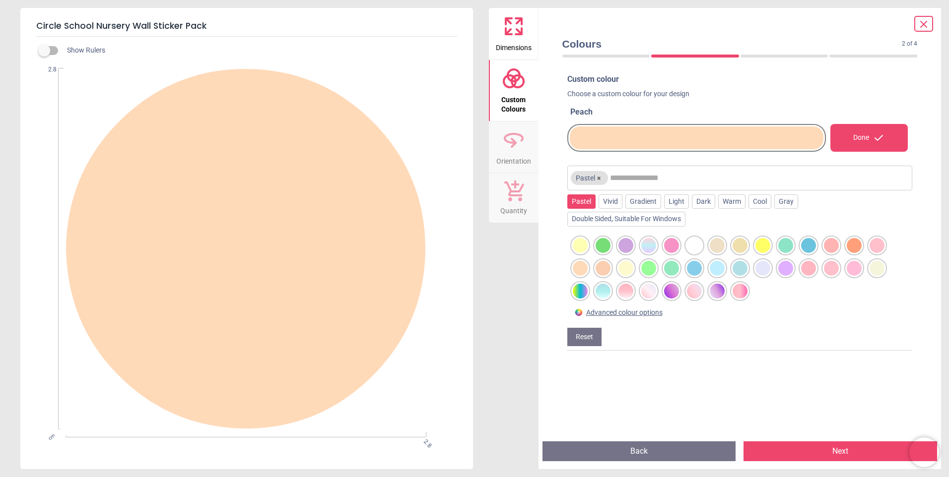
drag, startPoint x: 847, startPoint y: 449, endPoint x: 861, endPoint y: 368, distance: 82.1
click at [861, 368] on div "Colours 2 of 4 2 of 5 Custom colour Choose a custom colour for your design Peac…" at bounding box center [740, 239] width 403 height 462
click at [722, 265] on div at bounding box center [717, 268] width 15 height 15
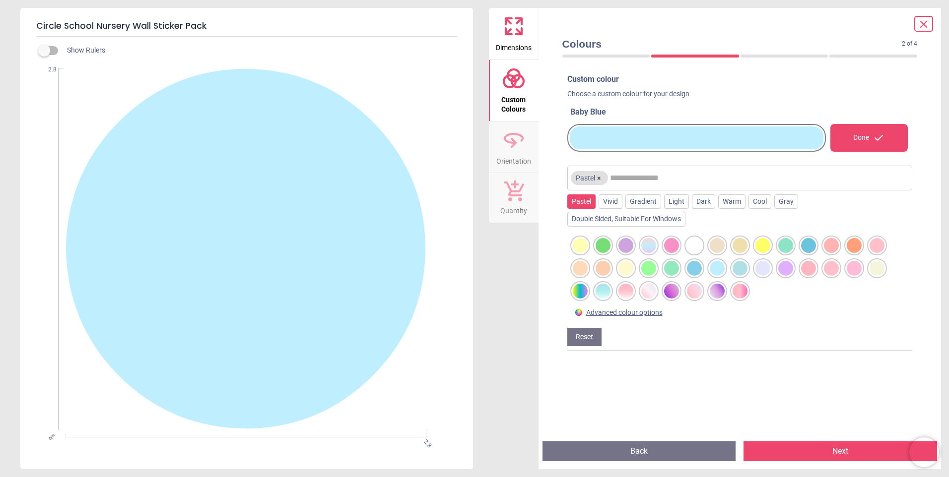
click at [597, 182] on button "×" at bounding box center [599, 178] width 8 height 8
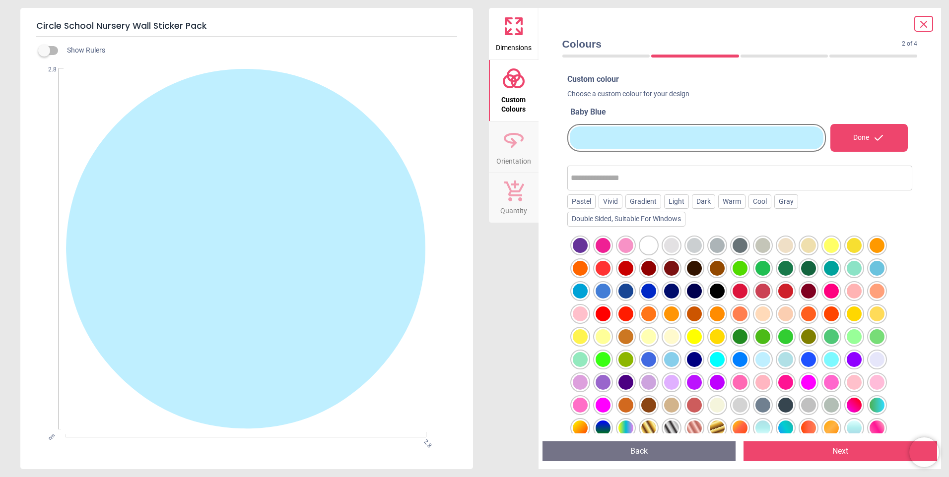
click at [851, 141] on div "Done" at bounding box center [868, 138] width 77 height 28
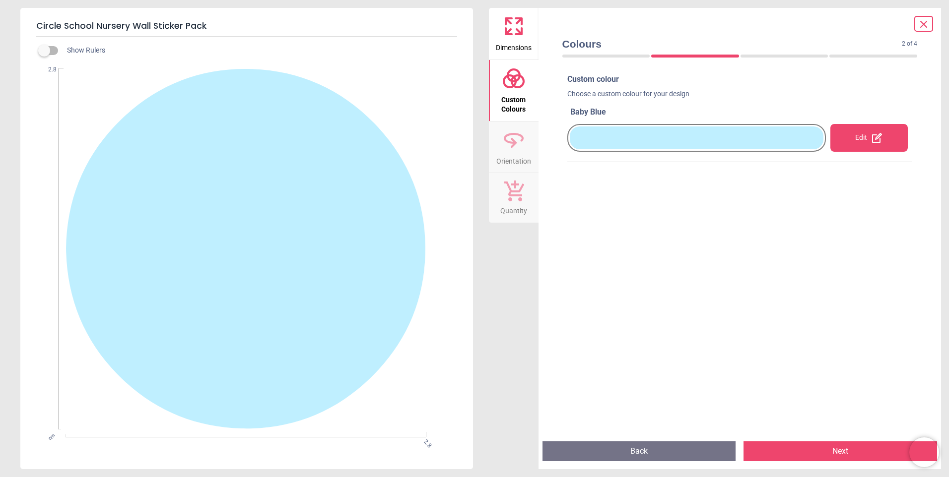
click at [863, 136] on div "Edit" at bounding box center [868, 138] width 77 height 28
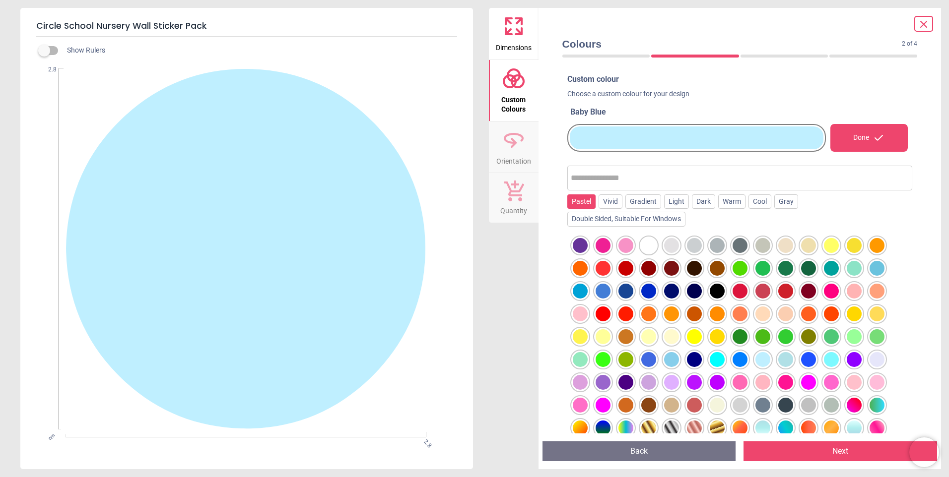
click at [573, 201] on div "Pastel" at bounding box center [581, 202] width 28 height 15
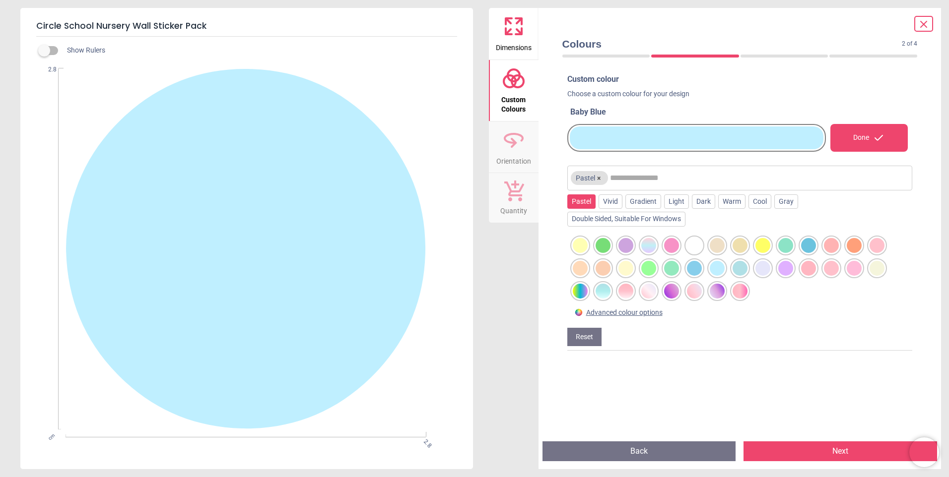
click at [870, 144] on div "Done" at bounding box center [868, 138] width 77 height 28
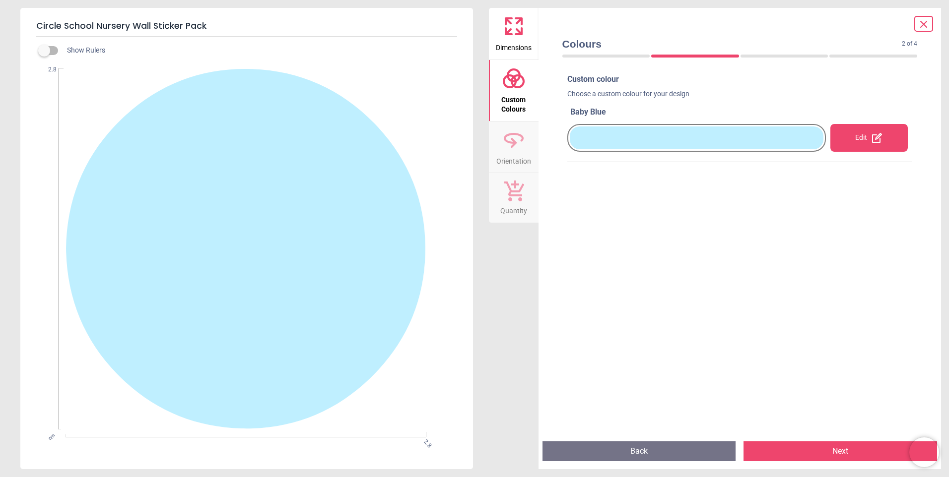
click at [871, 140] on icon at bounding box center [877, 138] width 12 height 12
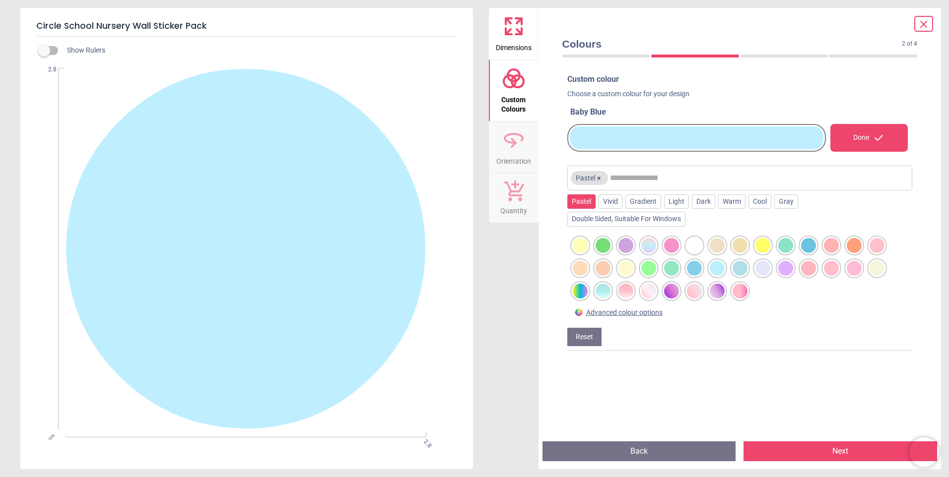
click at [592, 340] on button "Reset" at bounding box center [584, 337] width 34 height 19
click at [582, 337] on button "Reset" at bounding box center [584, 337] width 34 height 19
click at [601, 175] on button "×" at bounding box center [599, 178] width 8 height 8
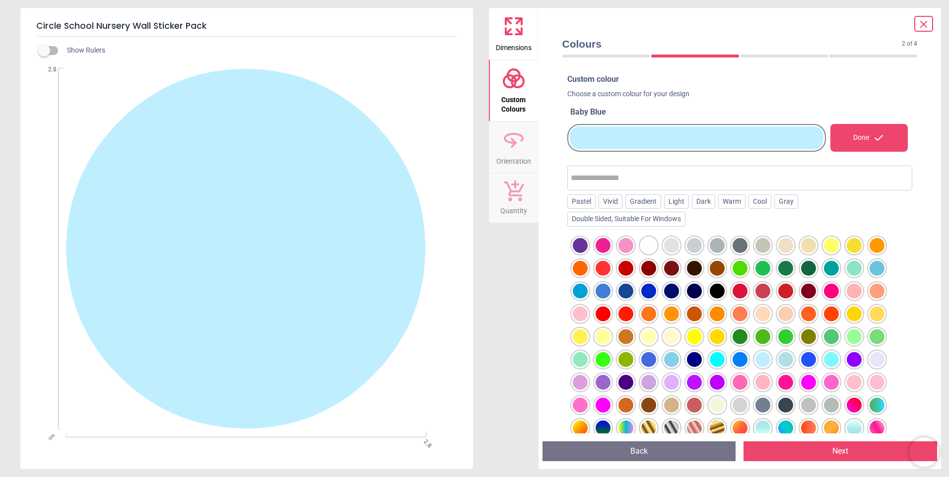
click at [584, 246] on div at bounding box center [580, 245] width 15 height 15
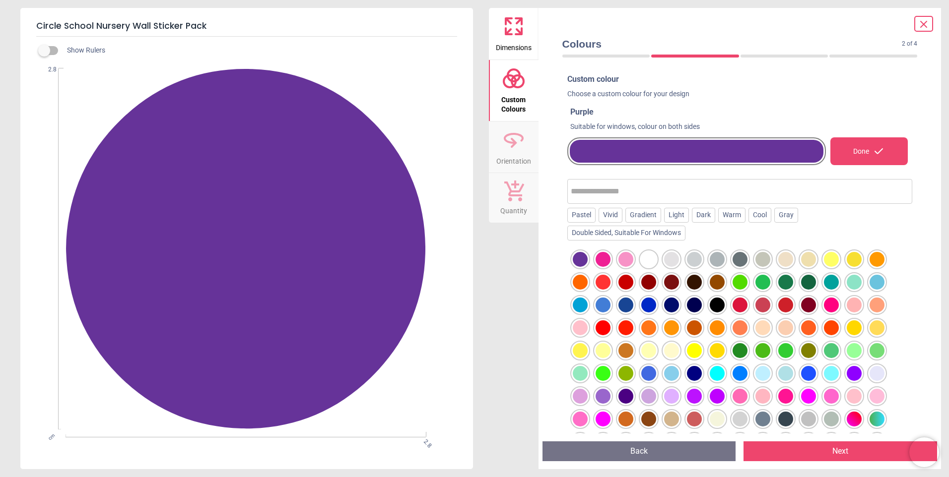
click at [626, 459] on button "Back" at bounding box center [639, 452] width 194 height 20
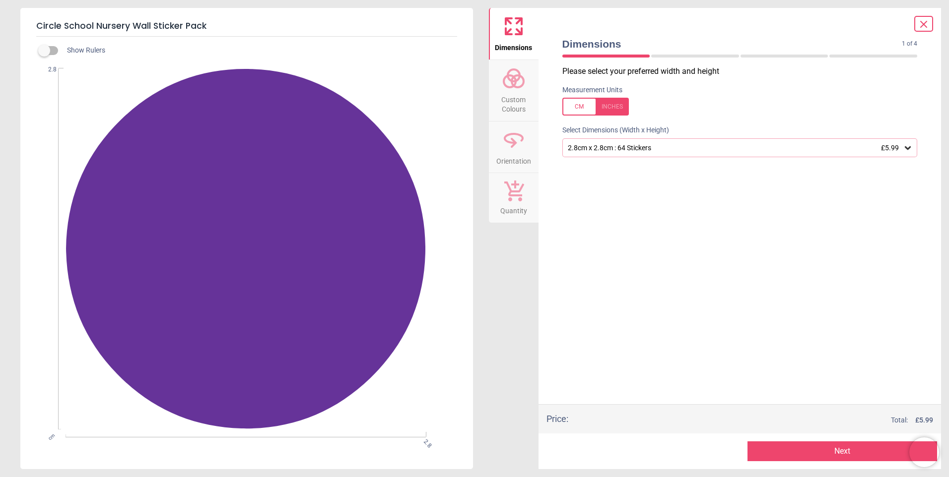
click at [828, 451] on button "Next" at bounding box center [842, 452] width 190 height 20
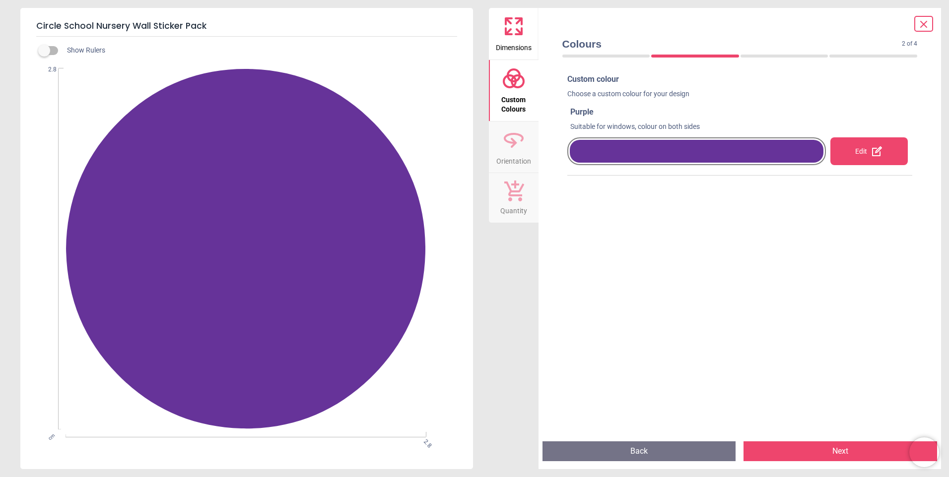
click at [875, 150] on icon at bounding box center [877, 151] width 10 height 10
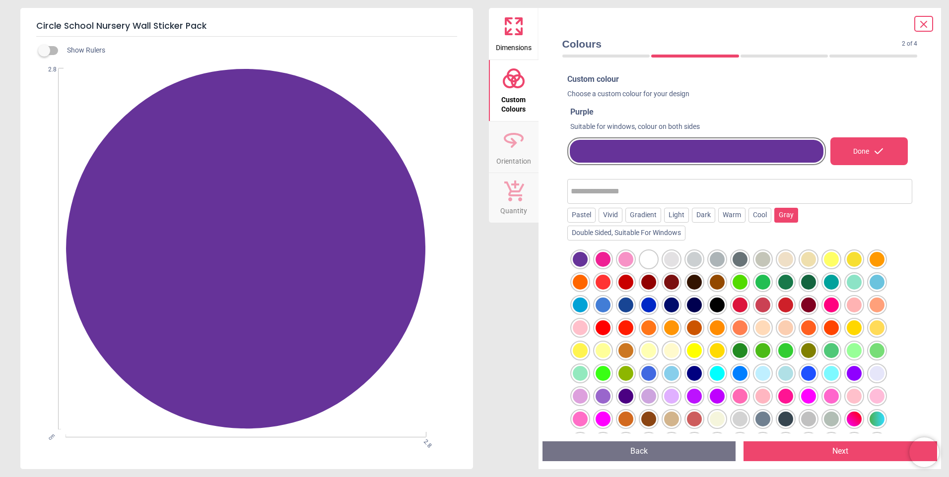
click at [779, 216] on div "Gray" at bounding box center [786, 215] width 24 height 15
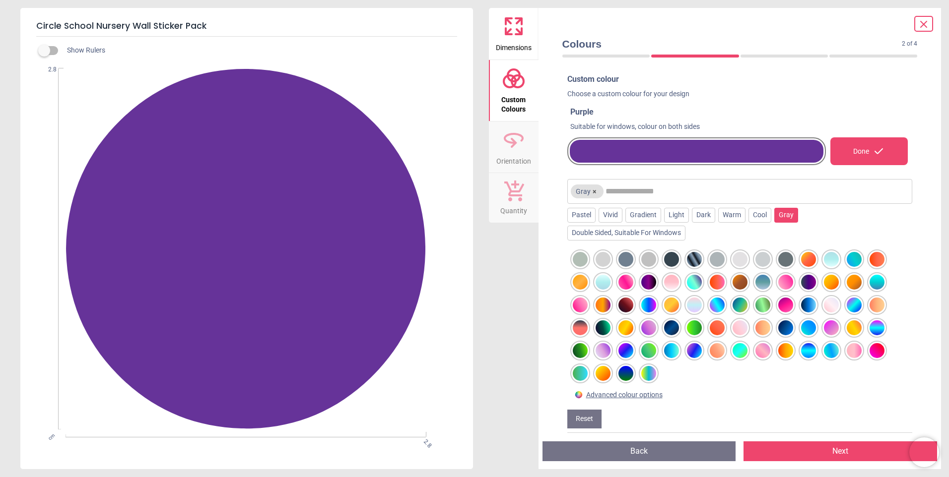
click at [607, 283] on div at bounding box center [603, 282] width 15 height 15
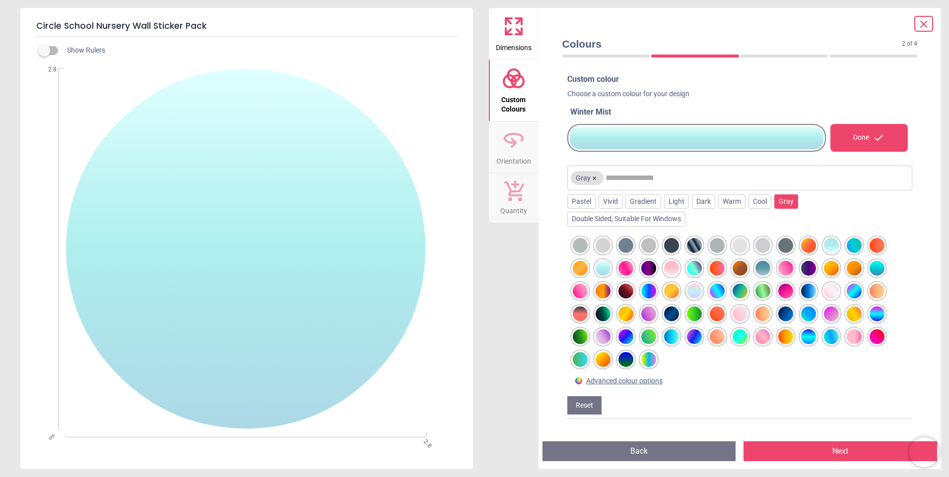
click at [815, 446] on button "Next" at bounding box center [840, 452] width 194 height 20
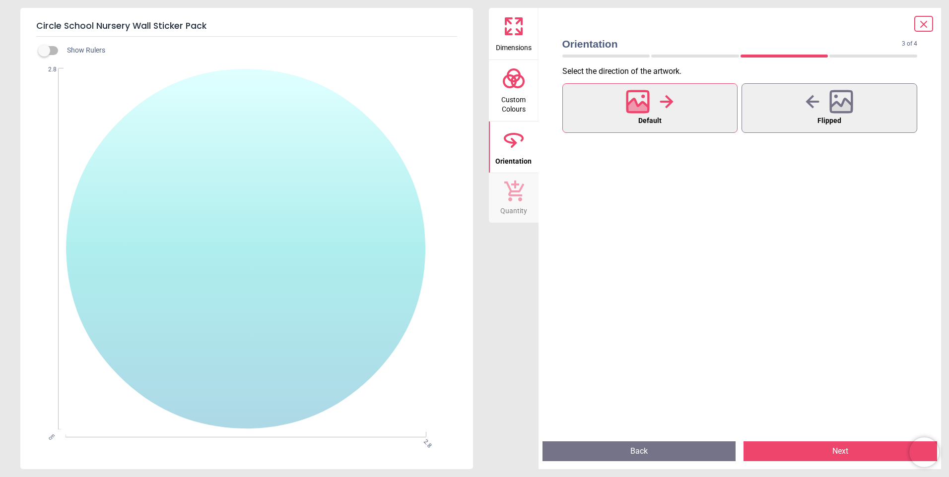
click at [847, 449] on button "Next" at bounding box center [840, 452] width 194 height 20
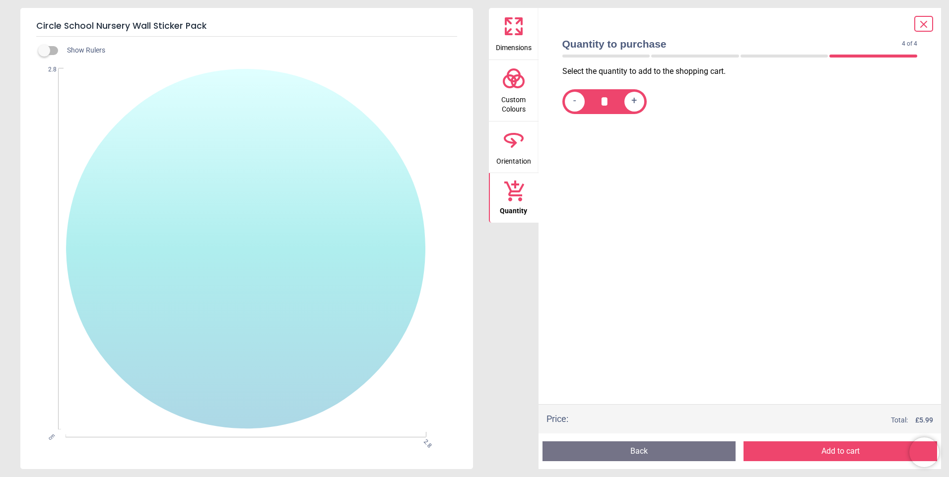
click at [836, 449] on button "Add to cart" at bounding box center [840, 452] width 194 height 20
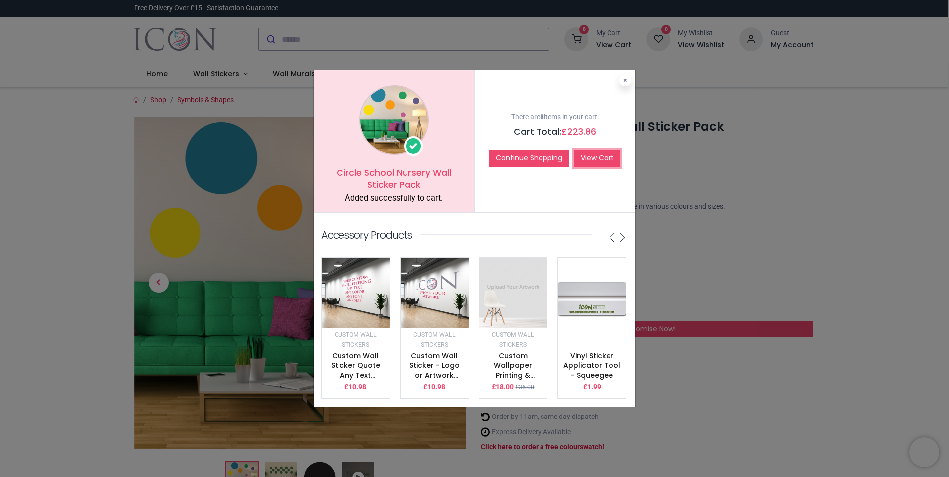
click at [579, 155] on link "View Cart" at bounding box center [597, 158] width 46 height 17
